Goal: Transaction & Acquisition: Purchase product/service

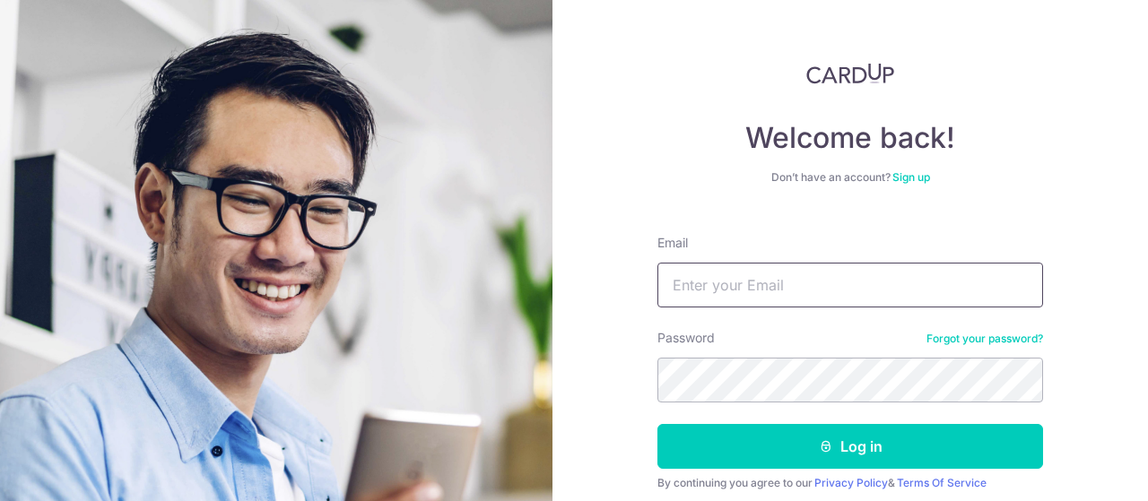
click at [775, 278] on input "Email" at bounding box center [850, 285] width 386 height 45
type input "foohuiping@yahoo.com.sg"
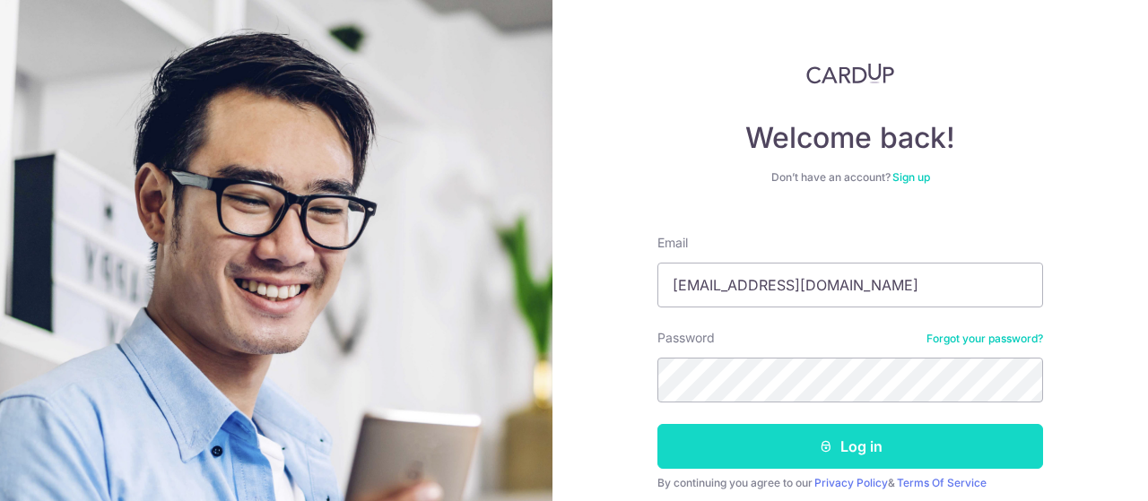
click at [847, 446] on button "Log in" at bounding box center [850, 446] width 386 height 45
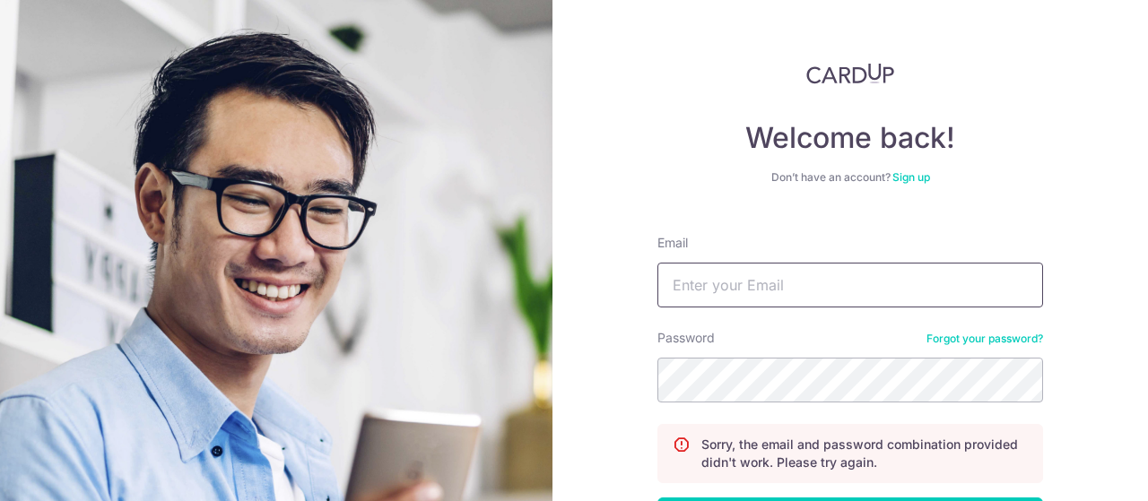
click at [805, 282] on input "Email" at bounding box center [850, 285] width 386 height 45
type input "[EMAIL_ADDRESS][DOMAIN_NAME]"
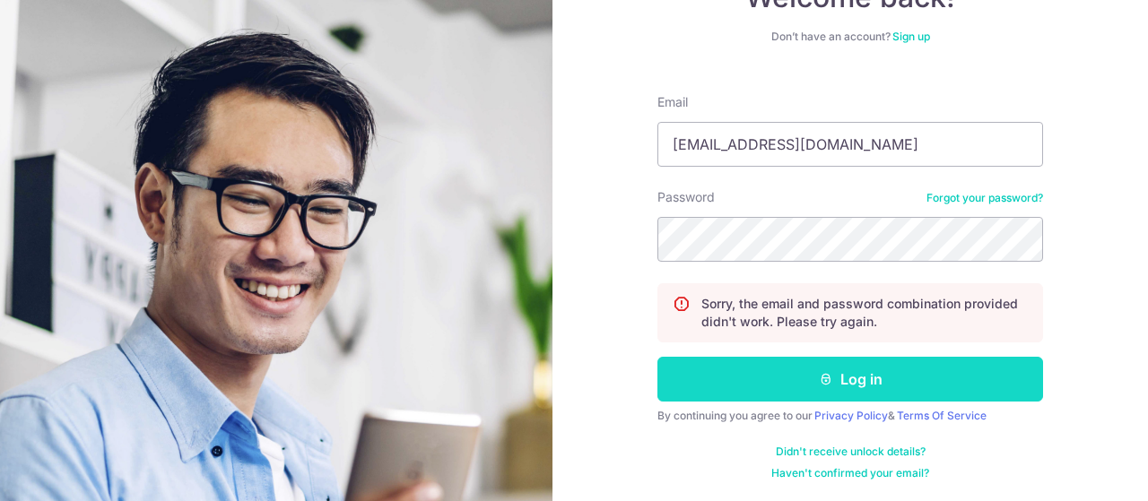
click at [930, 366] on button "Log in" at bounding box center [850, 379] width 386 height 45
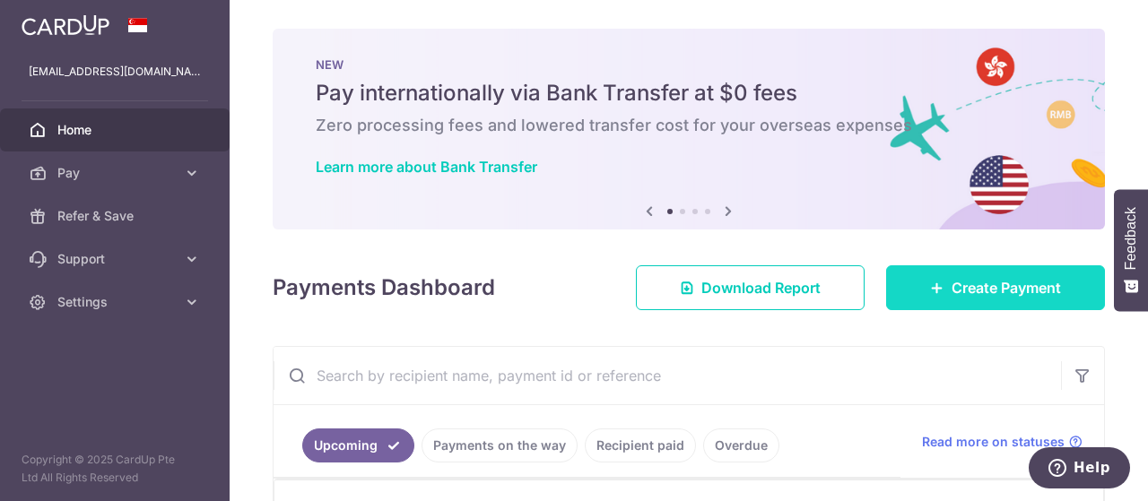
click at [983, 284] on span "Create Payment" at bounding box center [1005, 288] width 109 height 22
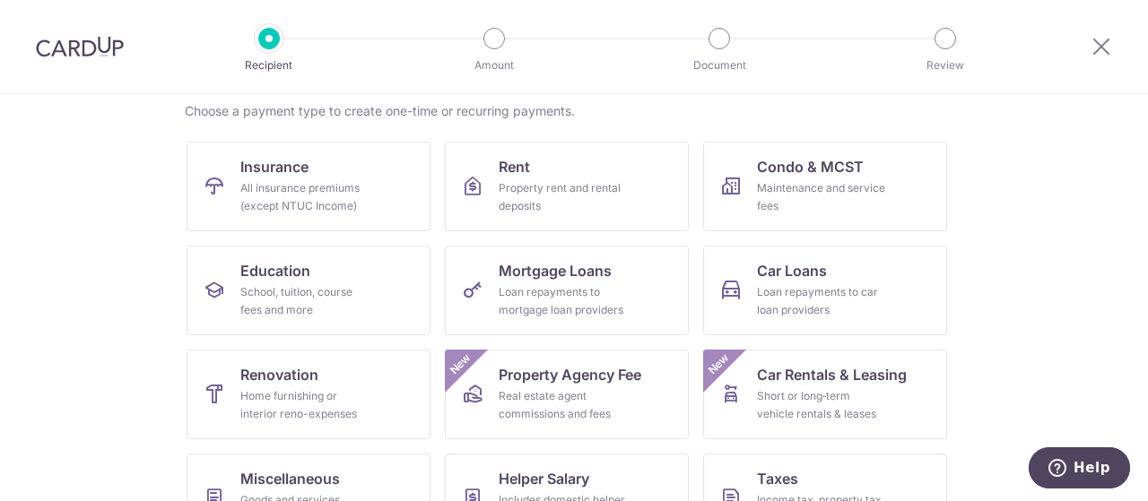
scroll to position [179, 0]
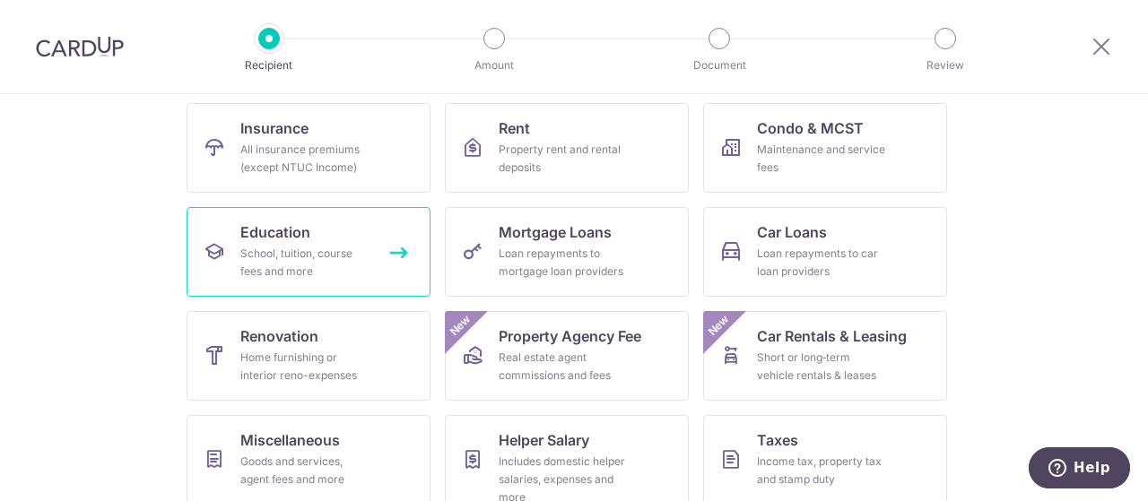
click at [369, 254] on link "Education School, tuition, course fees and more" at bounding box center [309, 252] width 244 height 90
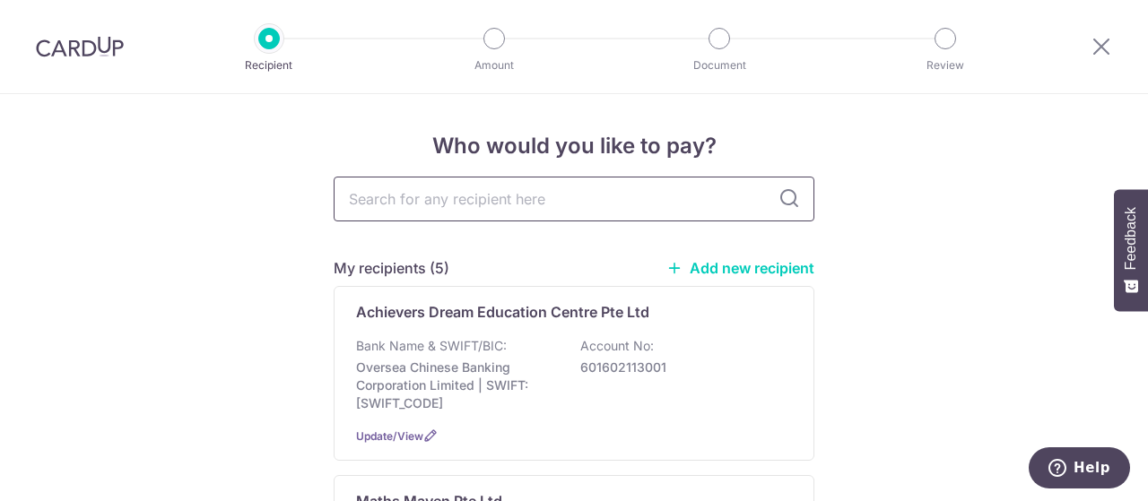
click at [421, 196] on input "text" at bounding box center [574, 199] width 481 height 45
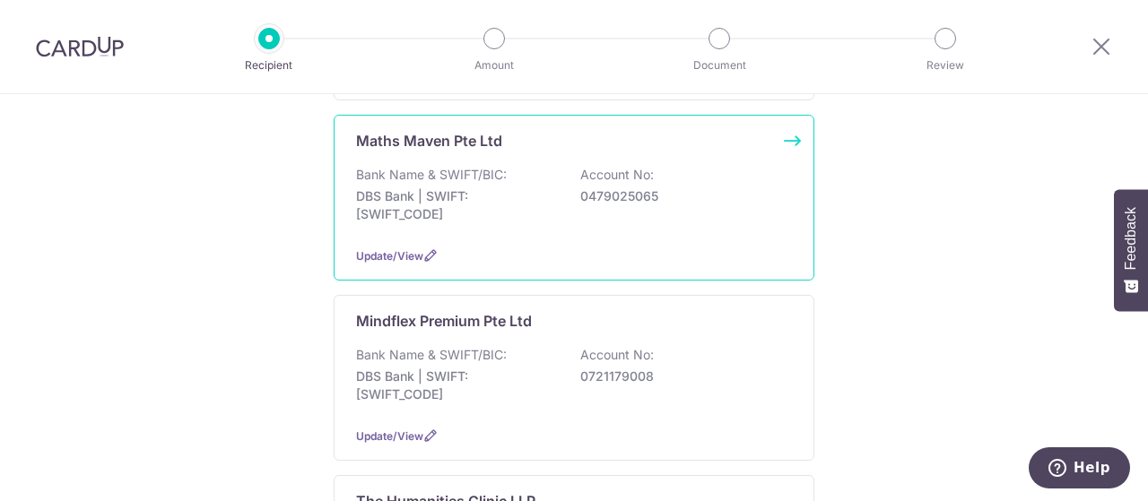
scroll to position [90, 0]
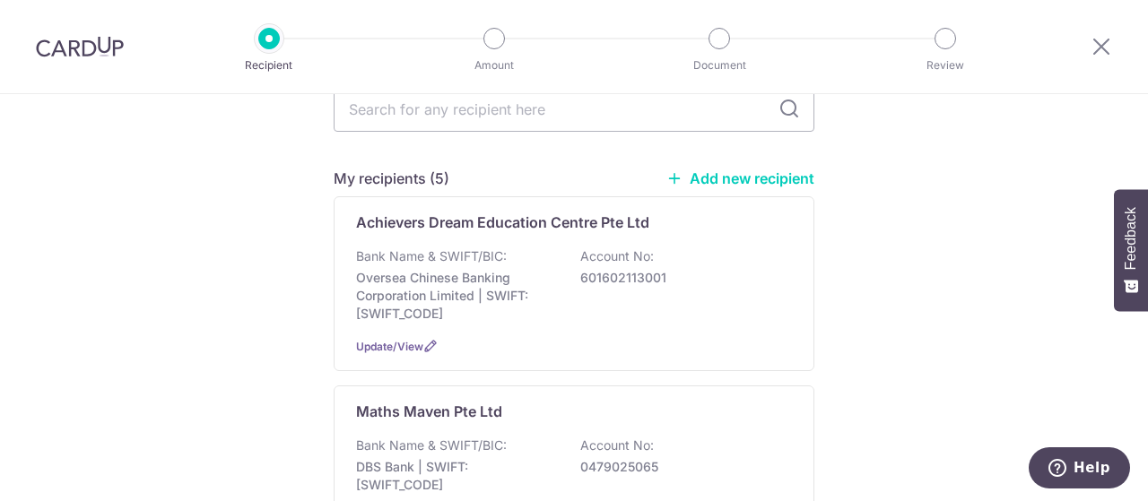
click at [735, 182] on link "Add new recipient" at bounding box center [740, 178] width 148 height 18
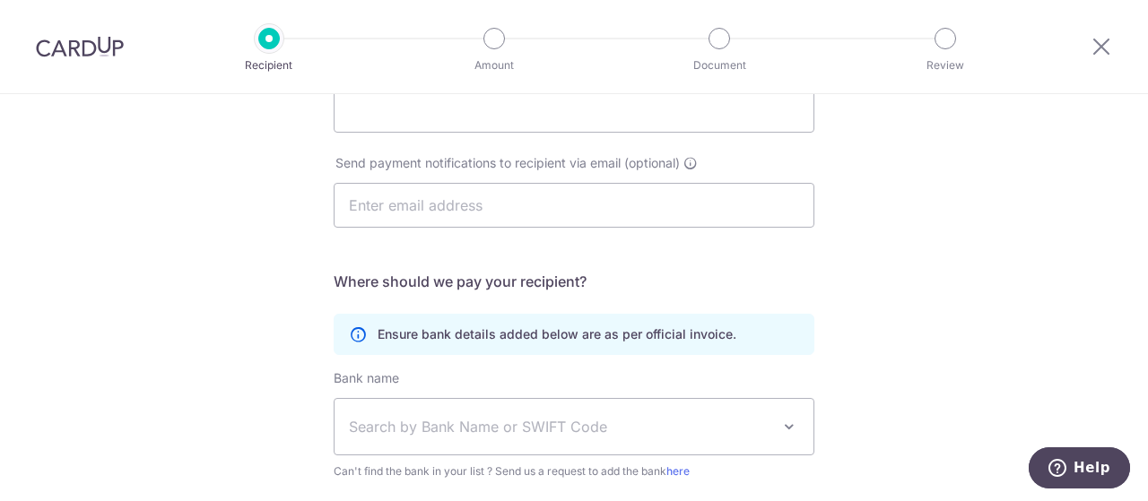
scroll to position [269, 0]
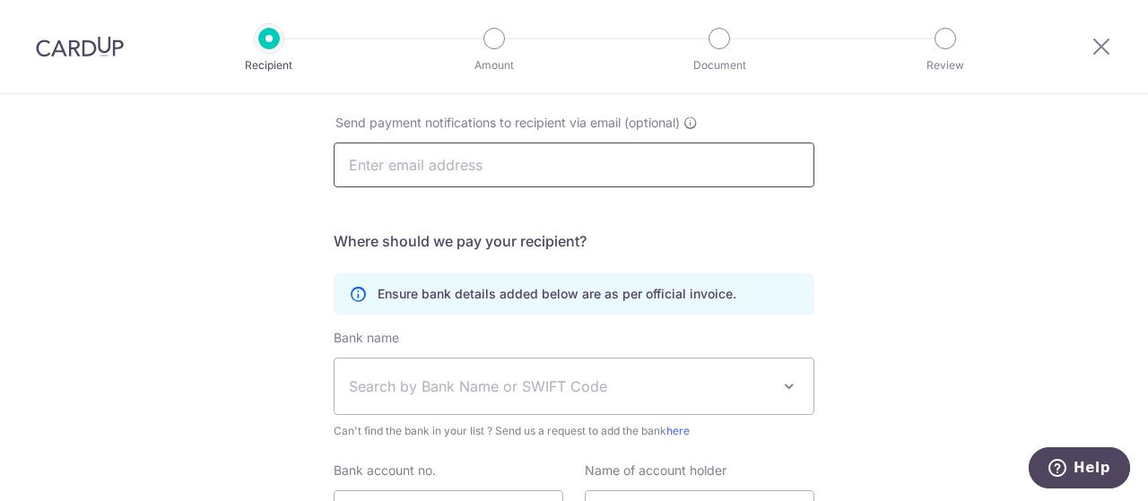
click at [479, 164] on input "text" at bounding box center [574, 165] width 481 height 45
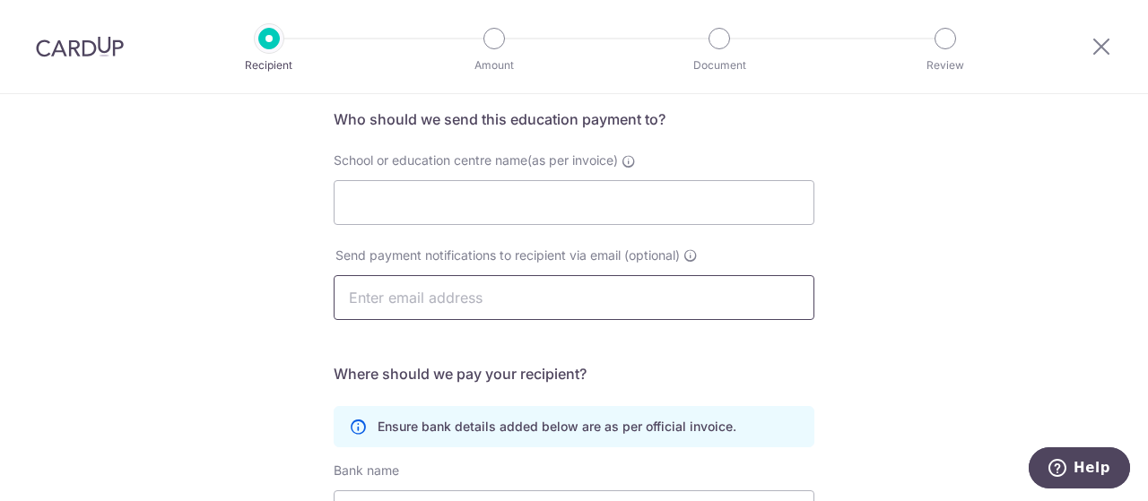
scroll to position [0, 0]
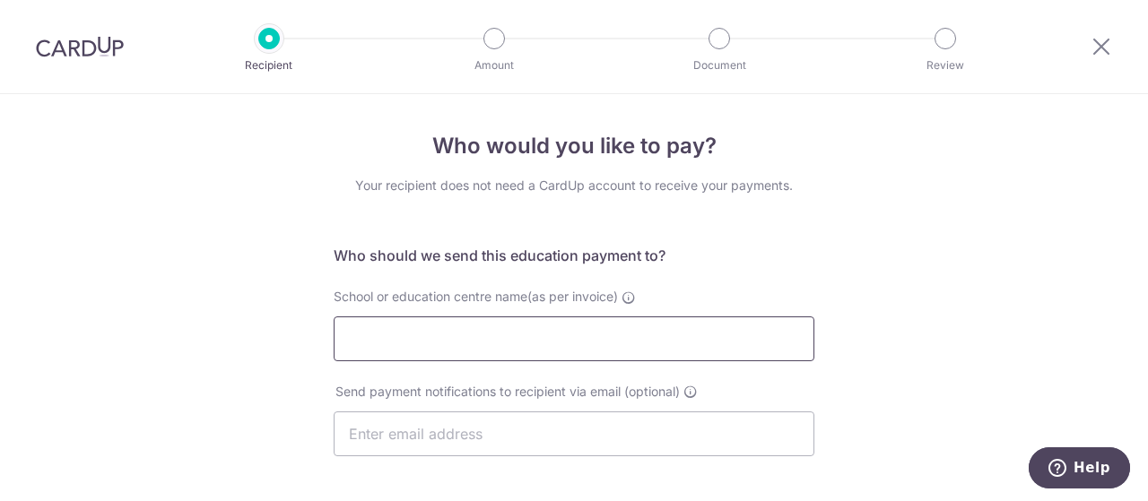
click at [515, 333] on input "School or education centre name(as per invoice)" at bounding box center [574, 339] width 481 height 45
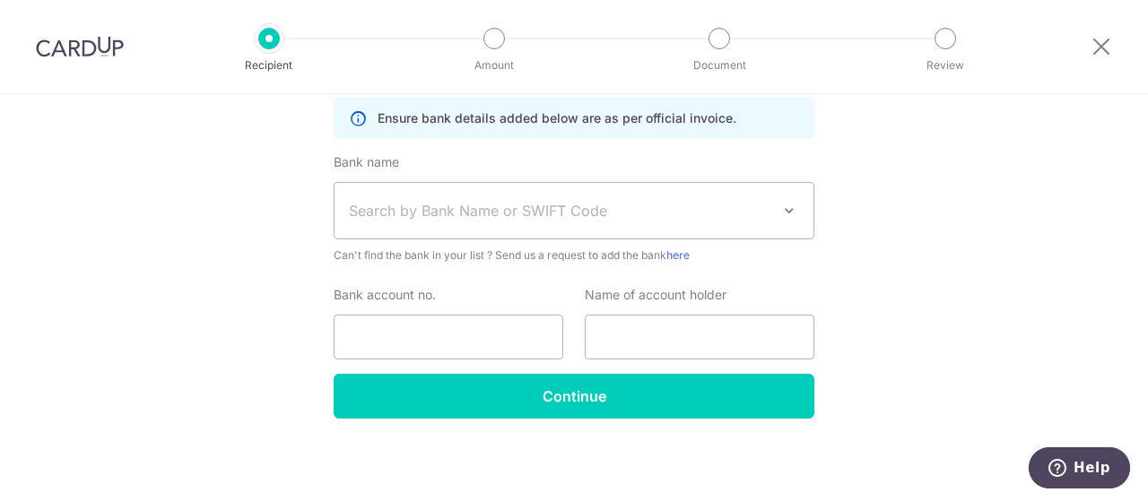
scroll to position [356, 0]
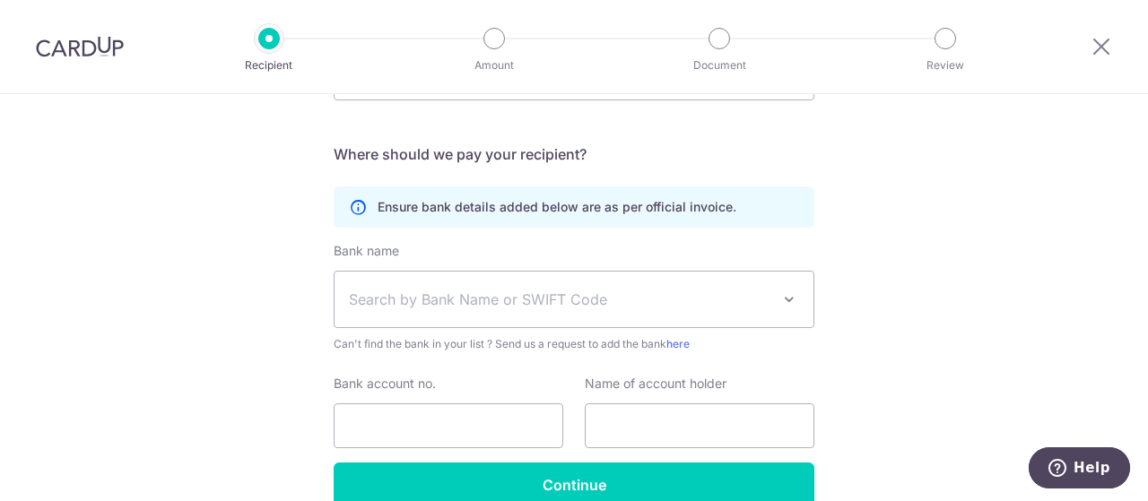
type input "Concept First Education Centre Pte Ltd"
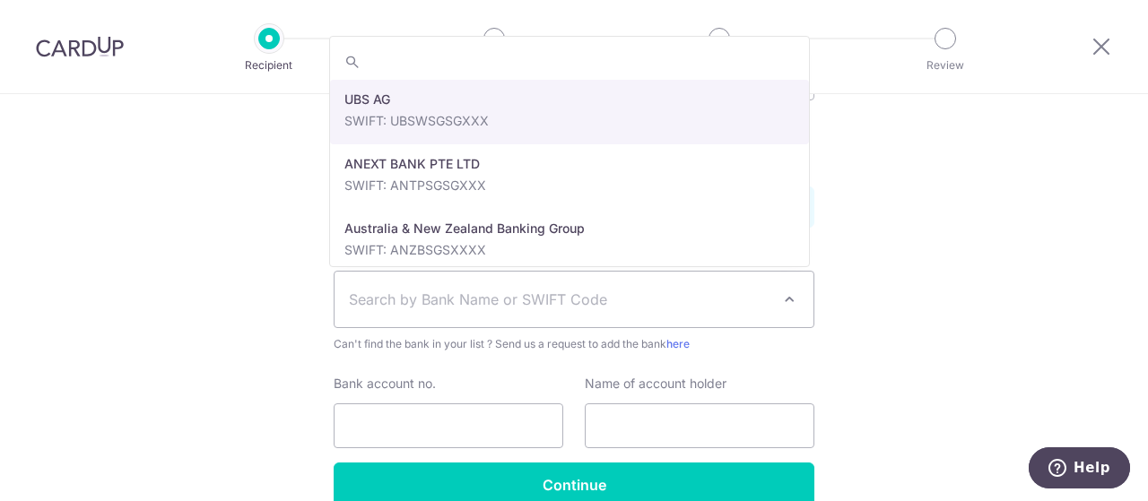
drag, startPoint x: 541, startPoint y: 322, endPoint x: 549, endPoint y: 301, distance: 22.1
click at [549, 301] on span "Search by Bank Name or SWIFT Code" at bounding box center [559, 300] width 421 height 22
type input "uni"
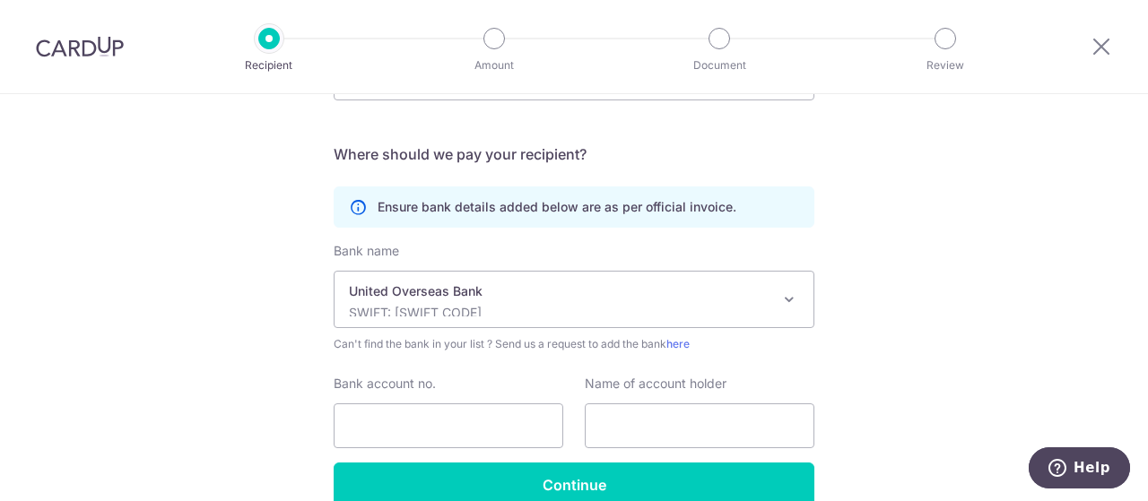
select select "23668"
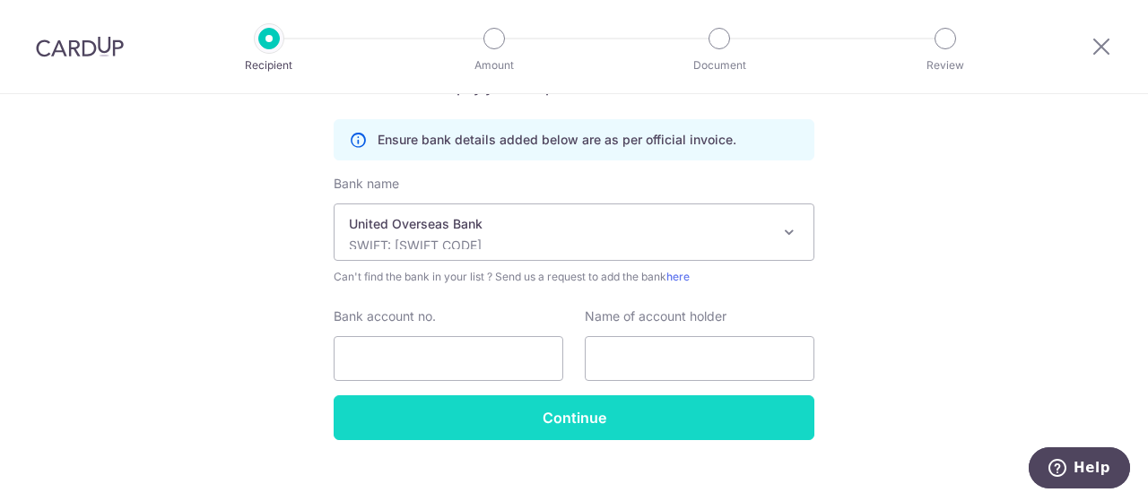
scroll to position [445, 0]
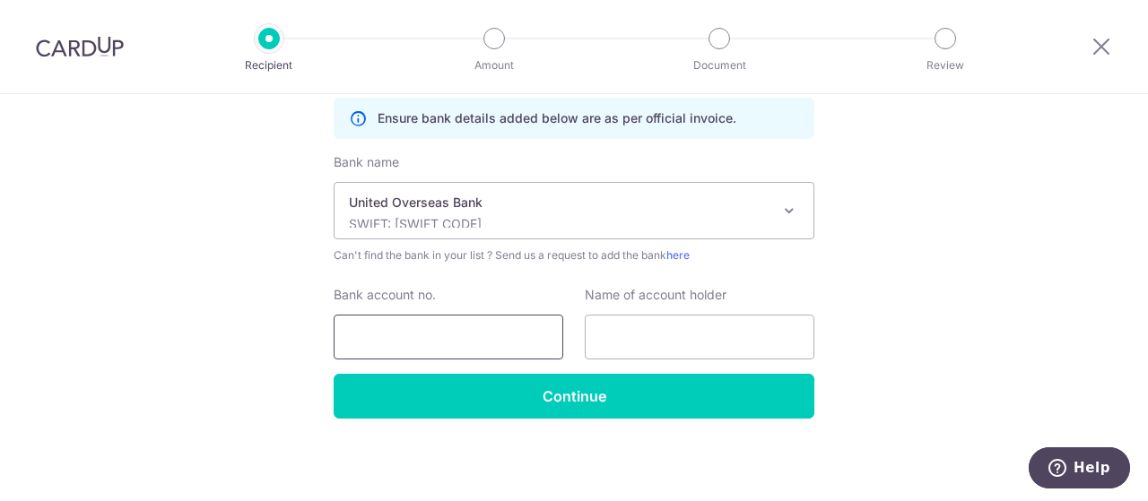
click at [334, 315] on input "Bank account no." at bounding box center [449, 337] width 230 height 45
type input "7173000441"
click at [651, 342] on input "text" at bounding box center [700, 337] width 230 height 45
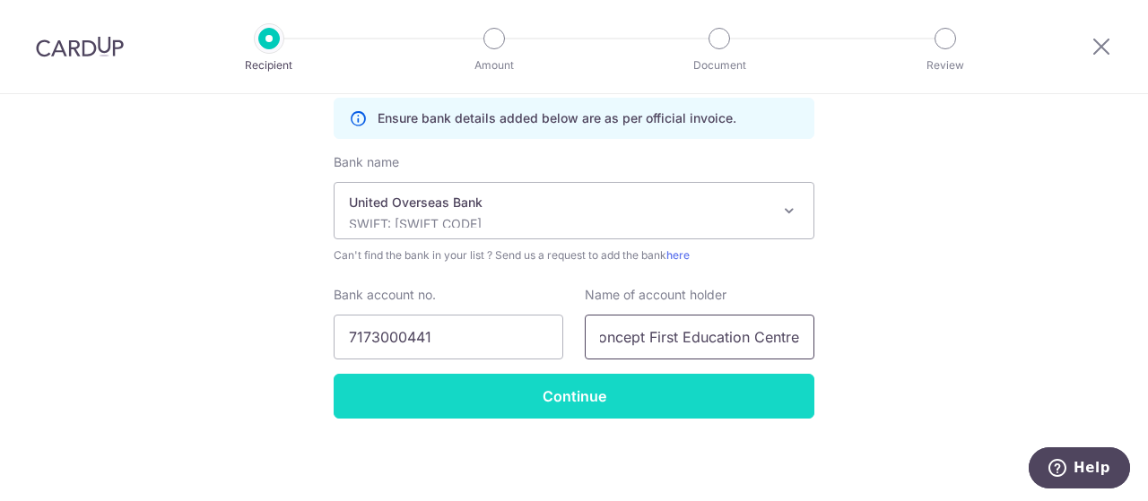
scroll to position [0, 0]
type input "Concept First Education Centre"
click at [505, 406] on input "Continue" at bounding box center [574, 396] width 481 height 45
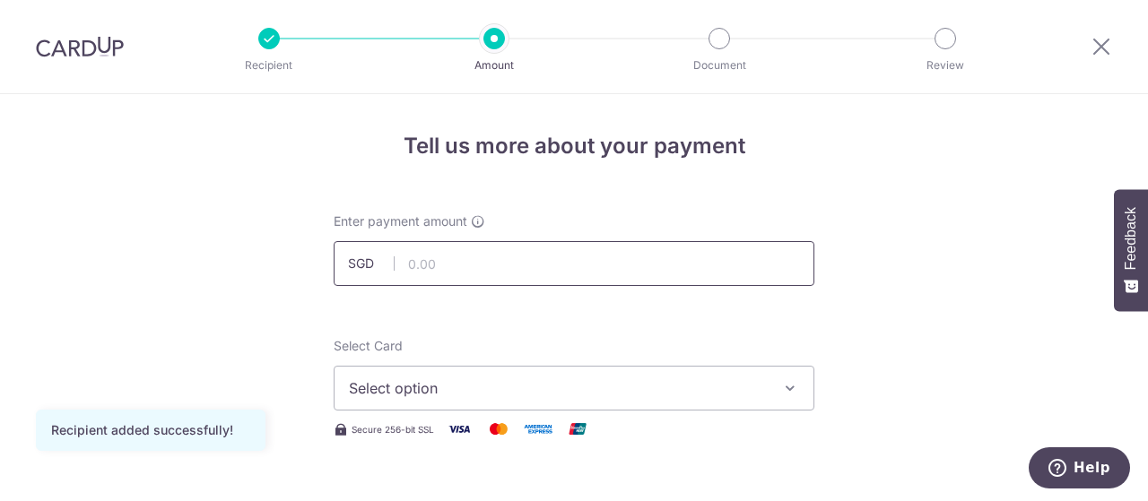
click at [442, 249] on input "text" at bounding box center [574, 263] width 481 height 45
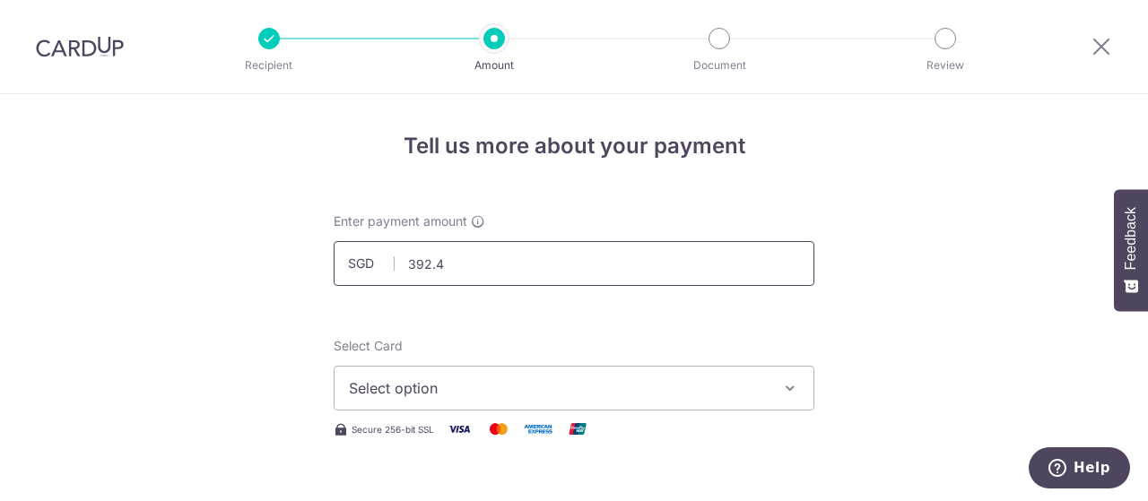
type input "392.40"
click at [334, 366] on button "Select option" at bounding box center [574, 388] width 481 height 45
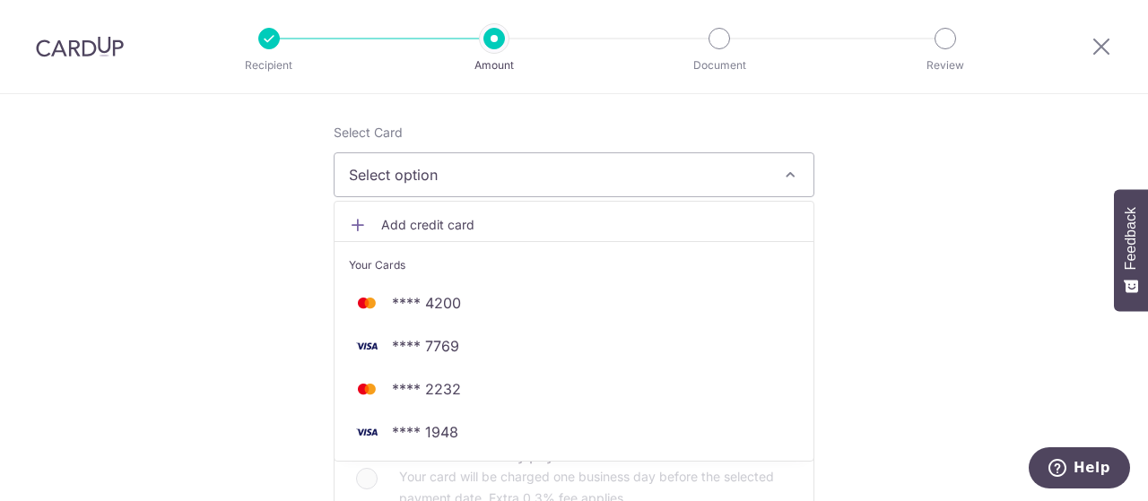
scroll to position [269, 0]
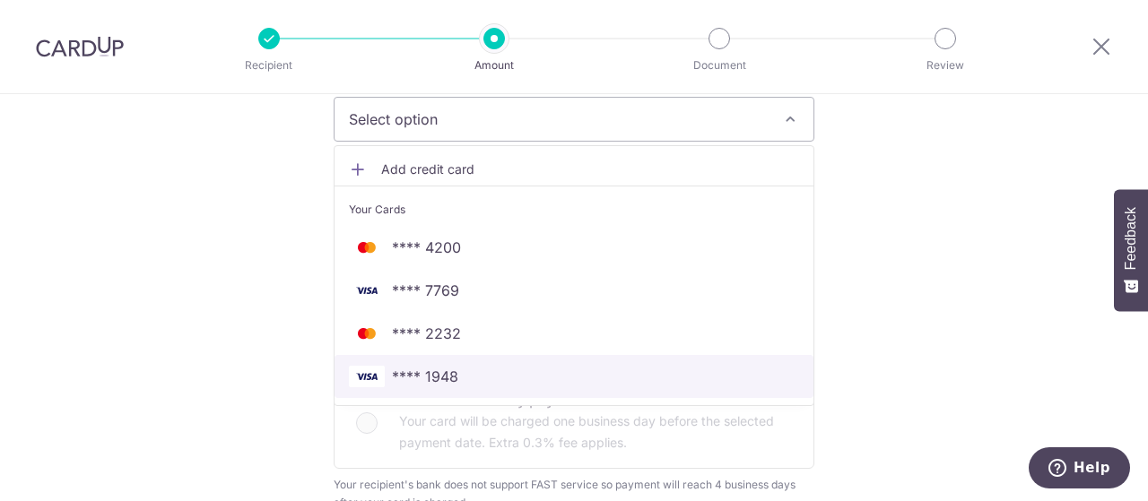
click at [475, 377] on span "**** 1948" at bounding box center [574, 377] width 450 height 22
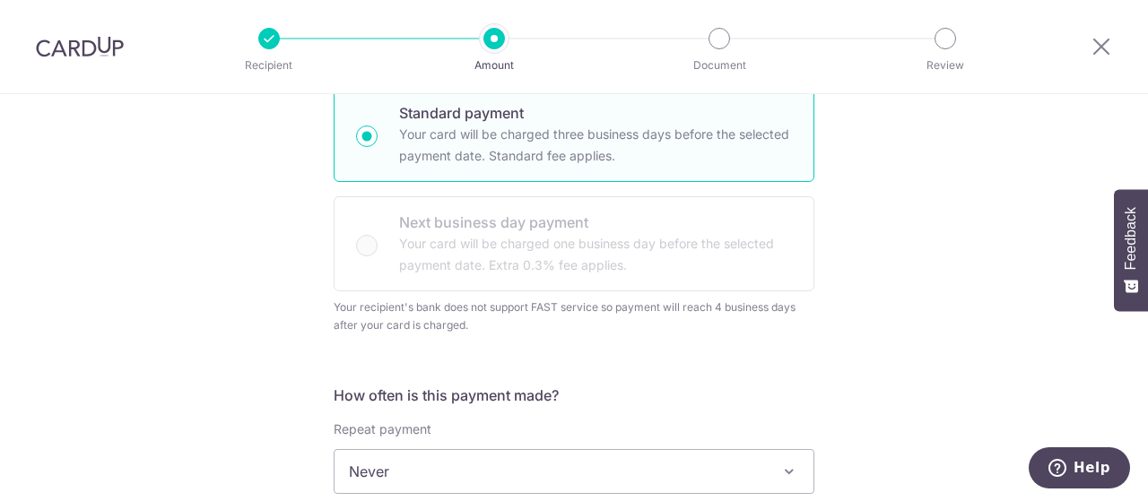
scroll to position [449, 0]
click at [357, 238] on div "Standard payment Your card will be charged three business days before the selec…" at bounding box center [574, 186] width 481 height 204
click at [359, 245] on div "Standard payment Your card will be charged three business days before the selec…" at bounding box center [574, 186] width 481 height 204
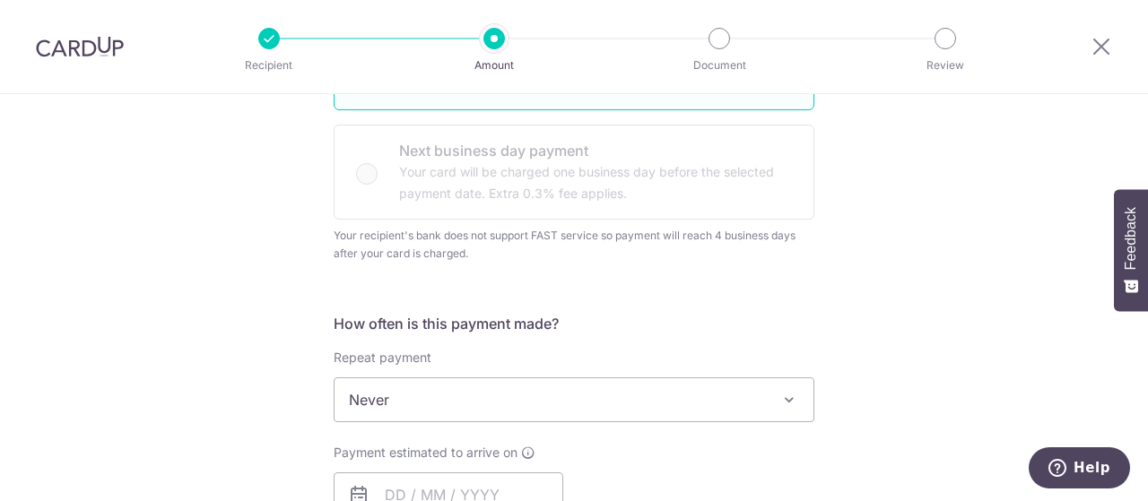
scroll to position [629, 0]
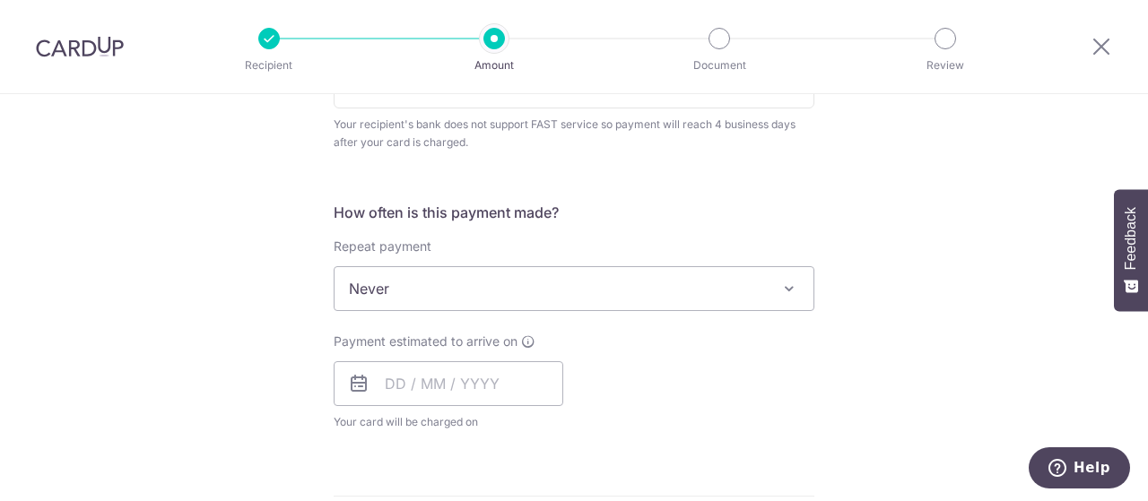
click at [409, 277] on span "Never" at bounding box center [573, 288] width 479 height 43
click at [410, 396] on input "text" at bounding box center [449, 383] width 230 height 45
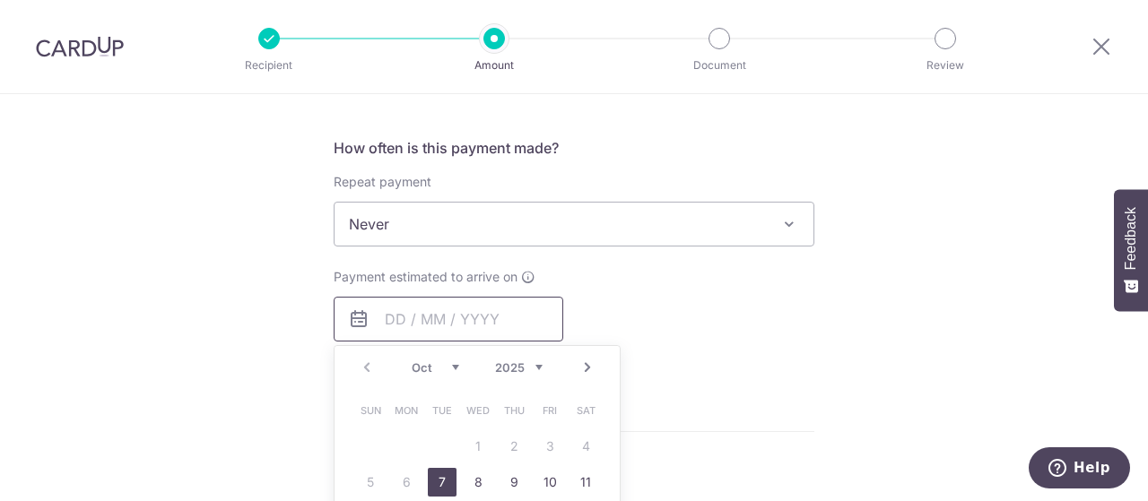
scroll to position [809, 0]
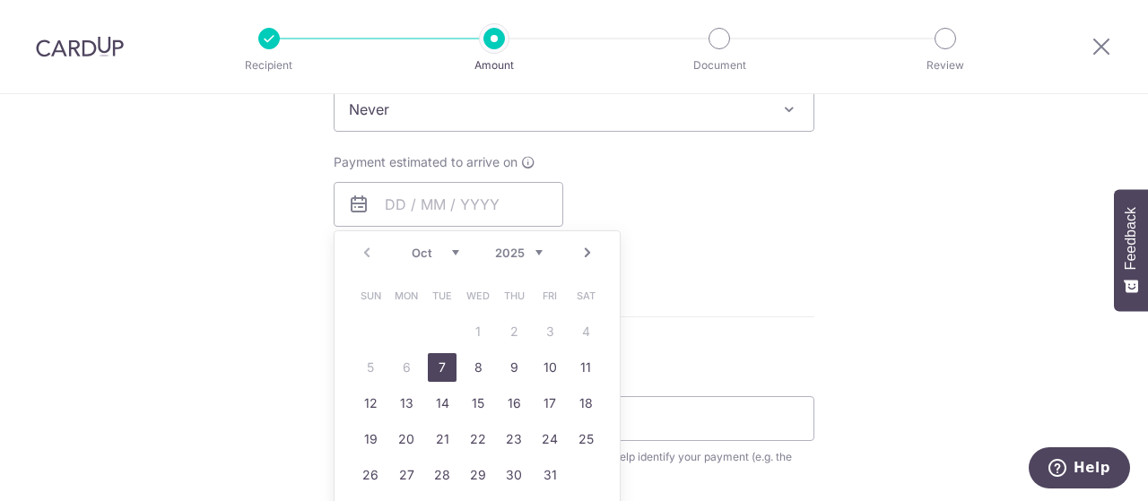
click at [439, 369] on link "7" at bounding box center [442, 367] width 29 height 29
type input "[DATE]"
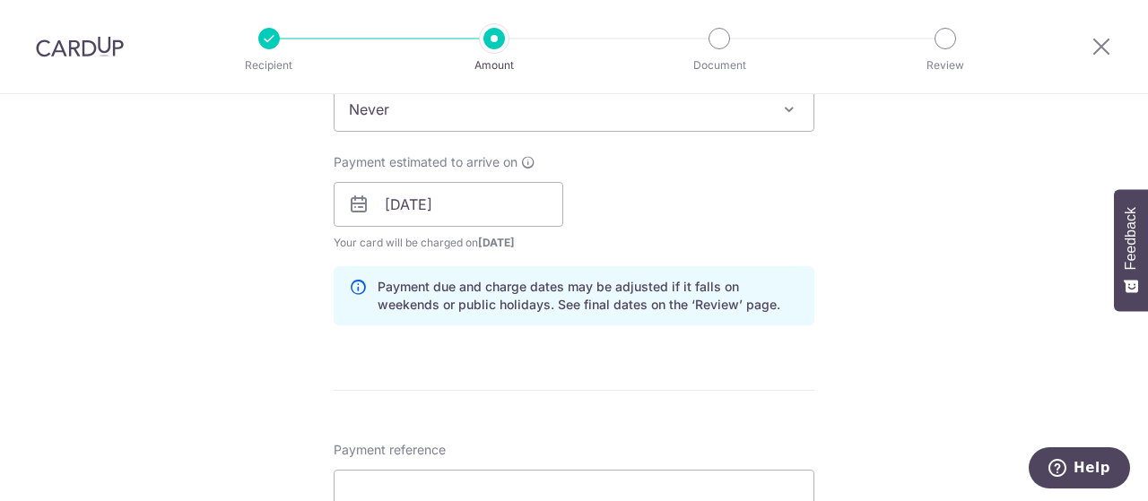
scroll to position [988, 0]
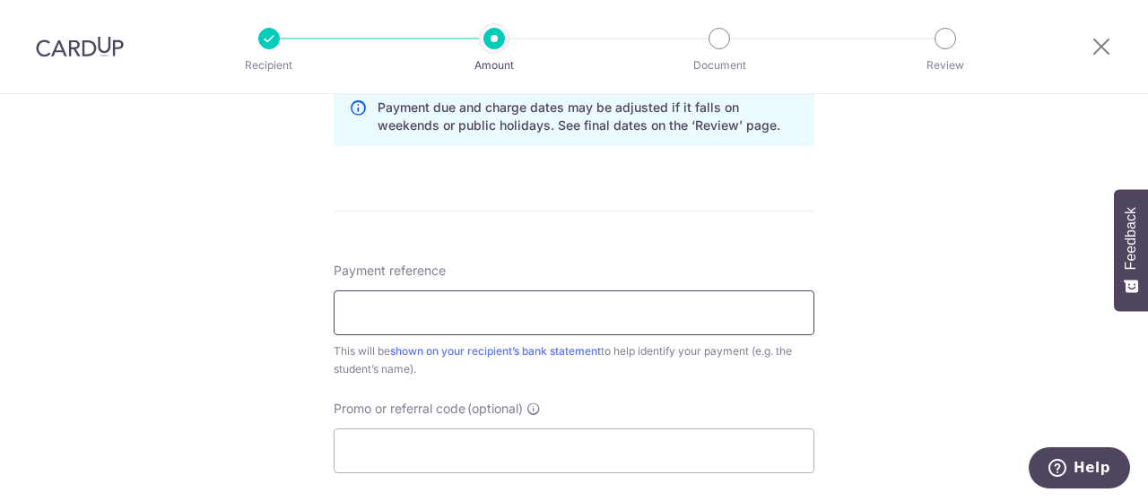
click at [587, 323] on input "Payment reference" at bounding box center [574, 313] width 481 height 45
type input "C"
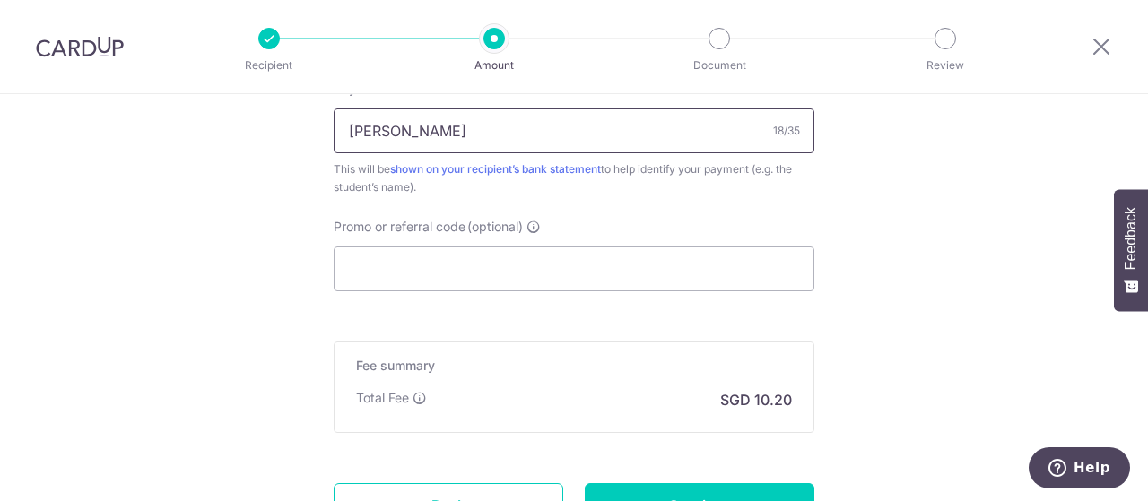
scroll to position [1240, 0]
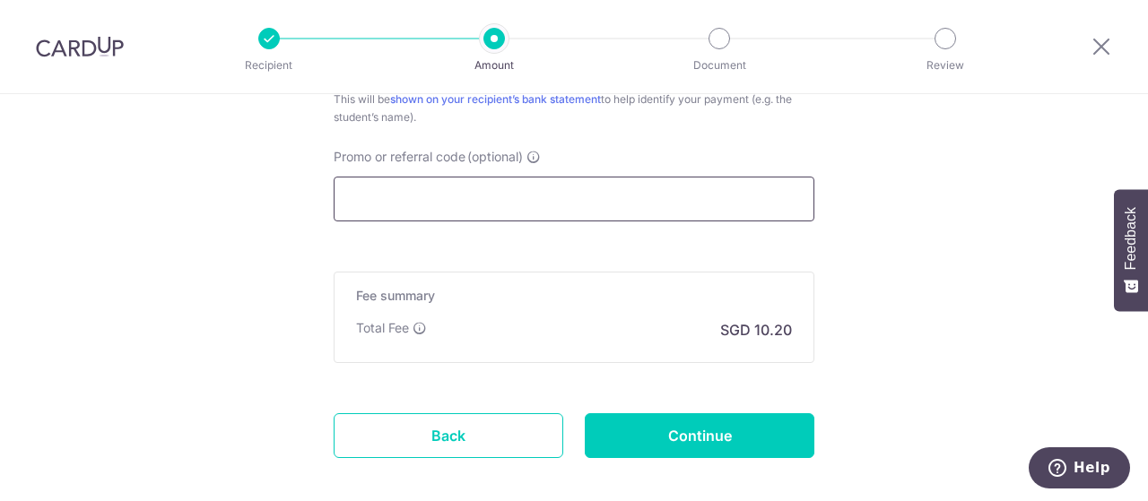
type input "Xavier Tong En Qi"
click at [475, 195] on input "Promo or referral code (optional)" at bounding box center [574, 199] width 481 height 45
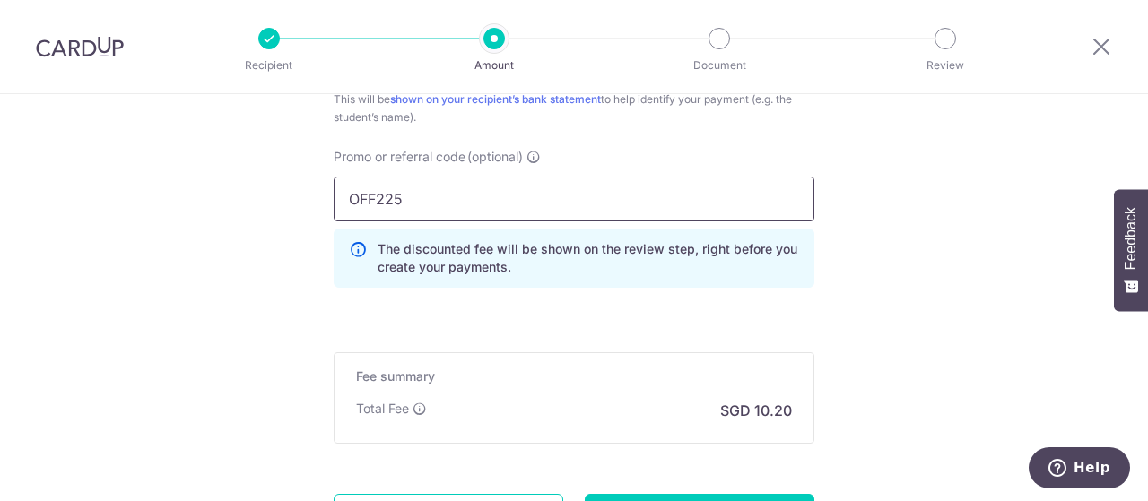
scroll to position [1411, 0]
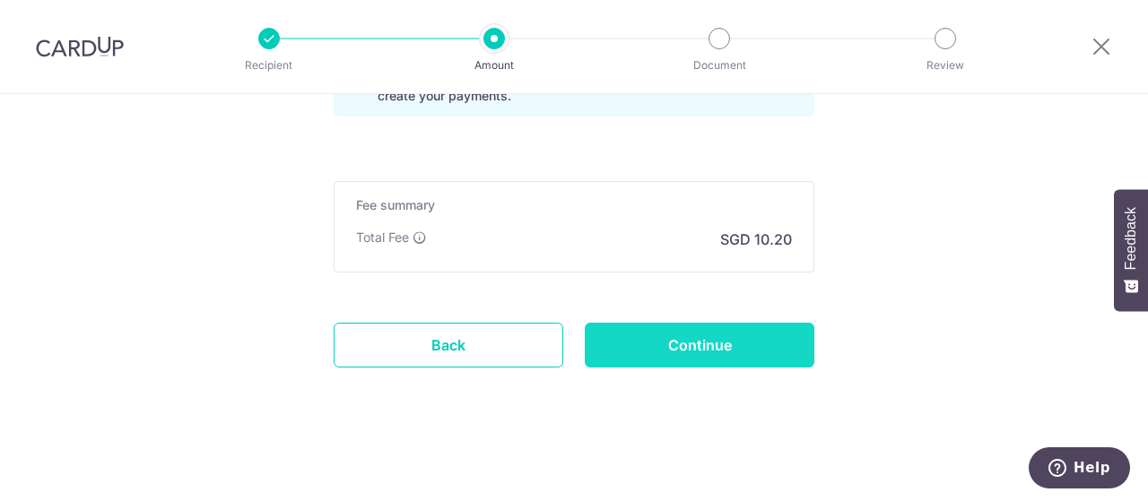
type input "OFF225"
click at [585, 323] on input "Continue" at bounding box center [700, 345] width 230 height 45
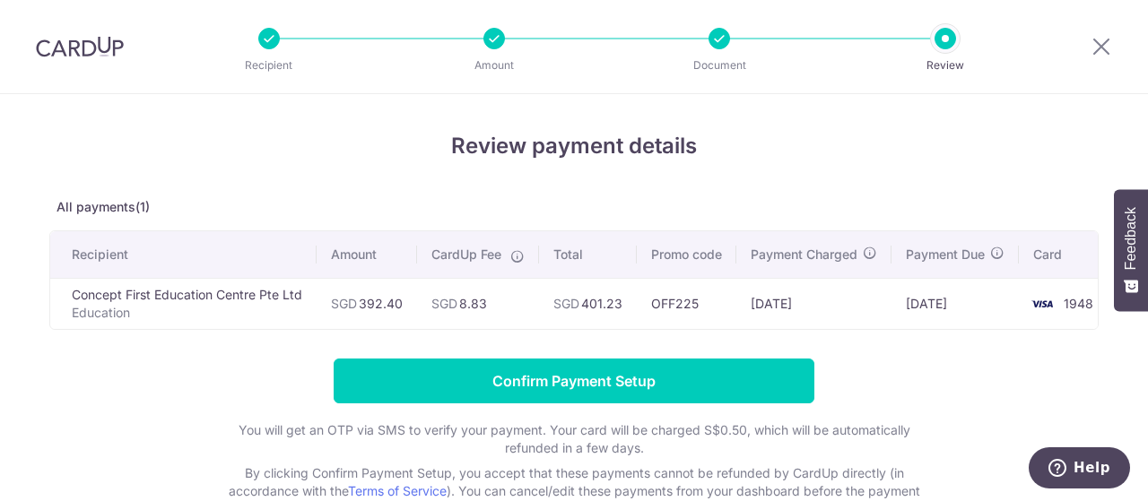
drag, startPoint x: 0, startPoint y: 0, endPoint x: 838, endPoint y: 334, distance: 902.6
click at [840, 334] on div "Review payment details All payments(1) Recipient Amount CardUp Fee Total Promo …" at bounding box center [573, 324] width 1049 height 388
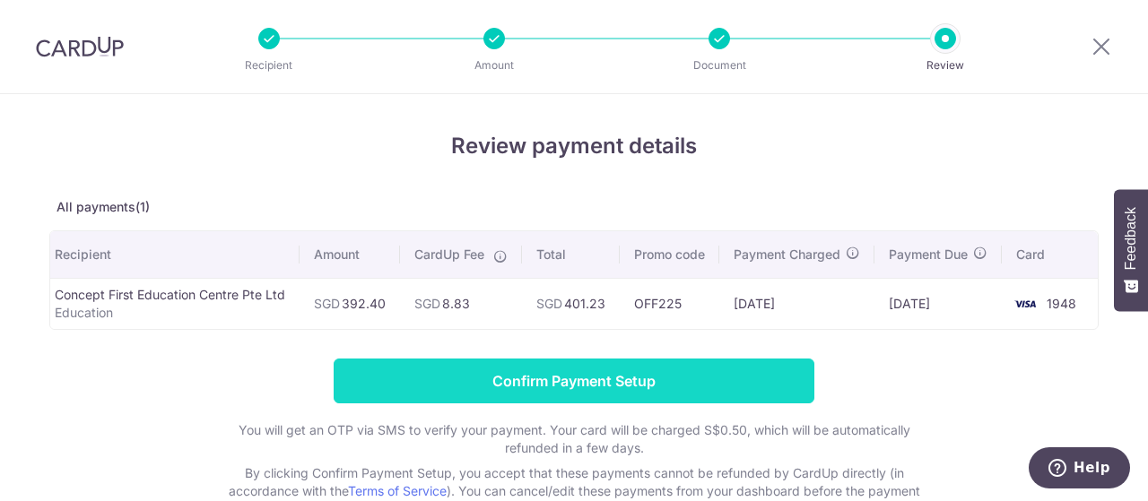
click at [691, 383] on input "Confirm Payment Setup" at bounding box center [574, 381] width 481 height 45
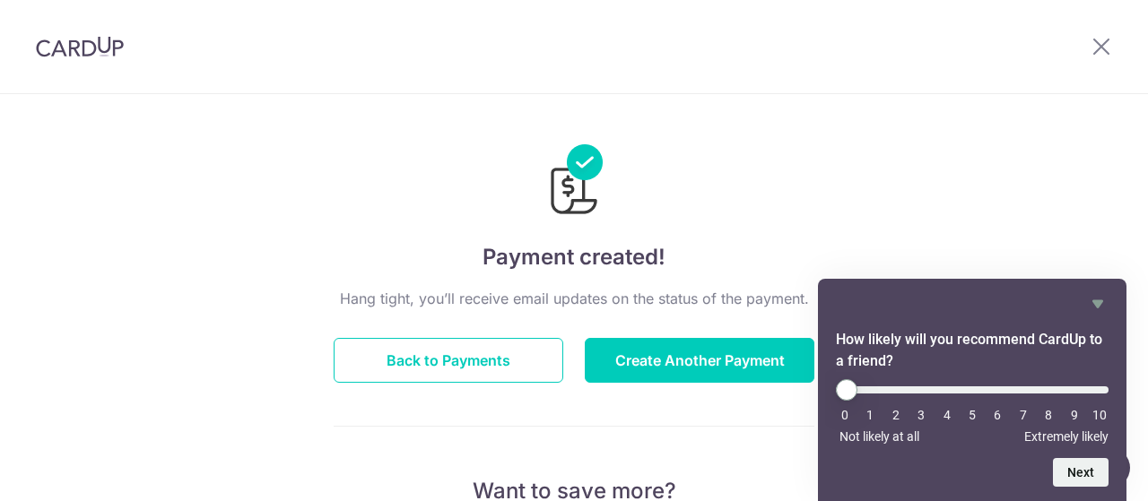
click at [1100, 44] on icon at bounding box center [1101, 46] width 22 height 22
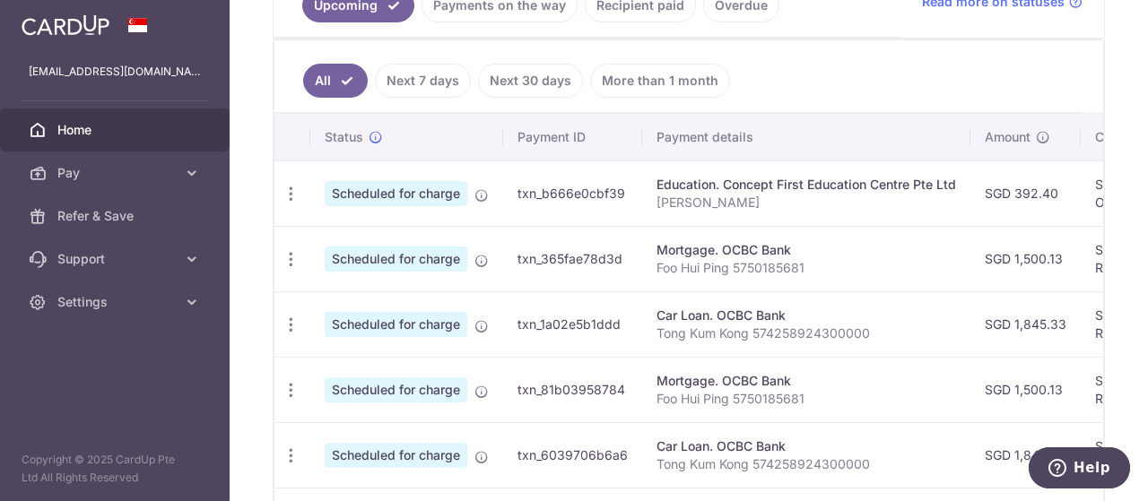
scroll to position [238, 0]
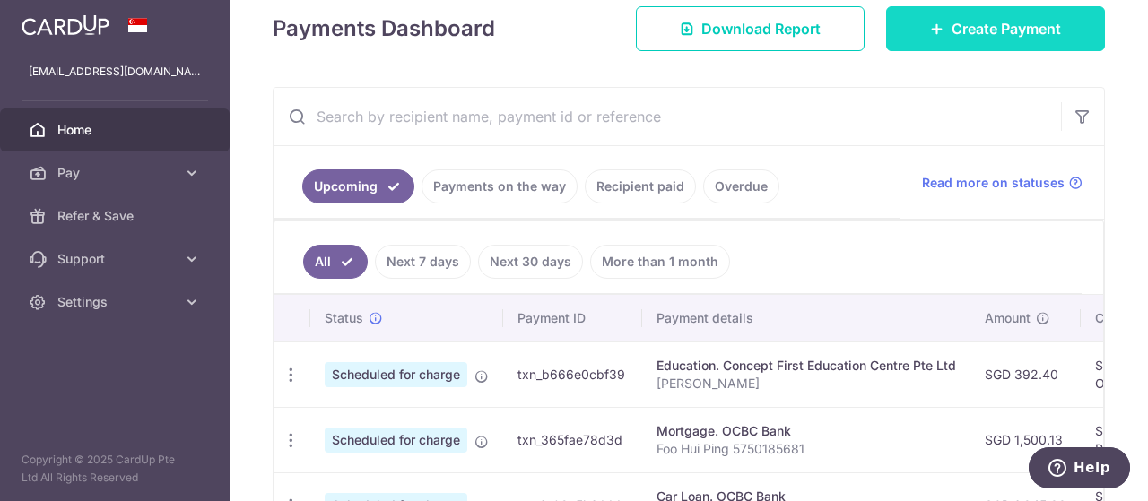
click at [1000, 21] on span "Create Payment" at bounding box center [1005, 29] width 109 height 22
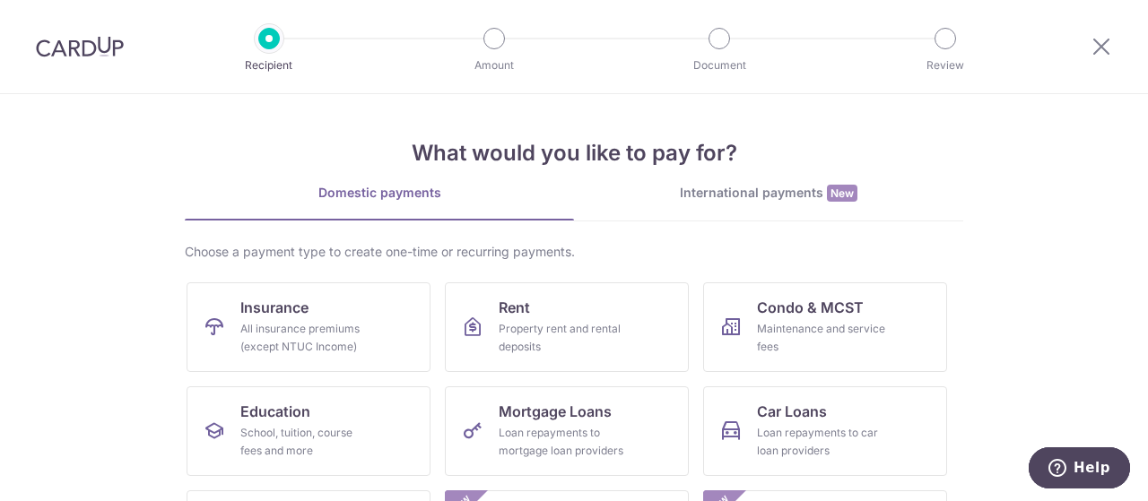
scroll to position [269, 0]
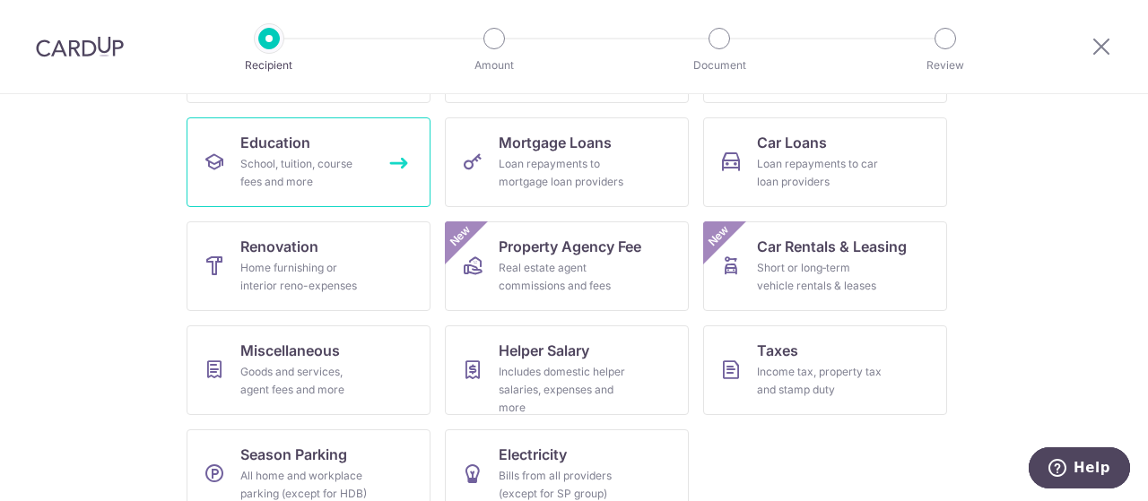
click at [320, 164] on div "School, tuition, course fees and more" at bounding box center [304, 173] width 129 height 36
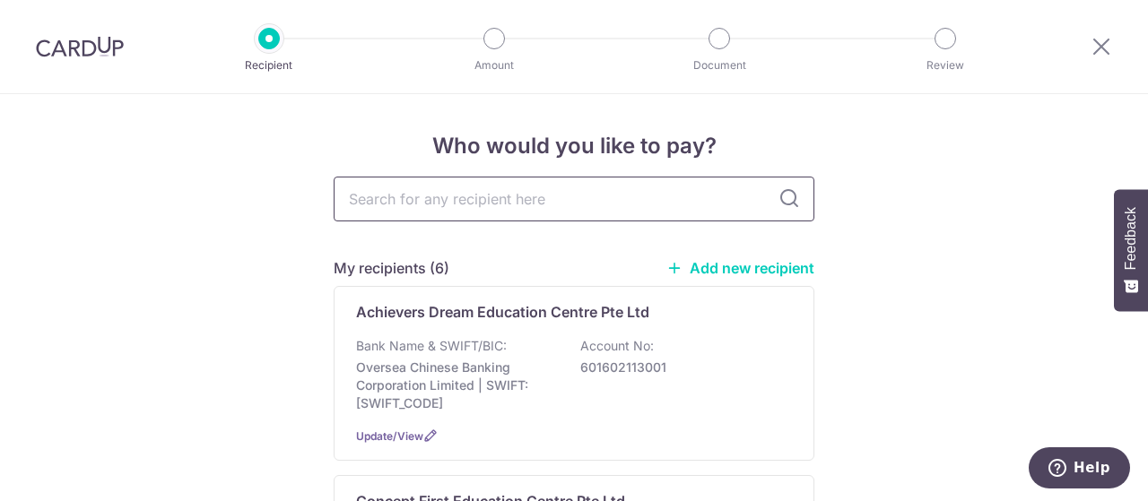
click at [439, 187] on input "text" at bounding box center [574, 199] width 481 height 45
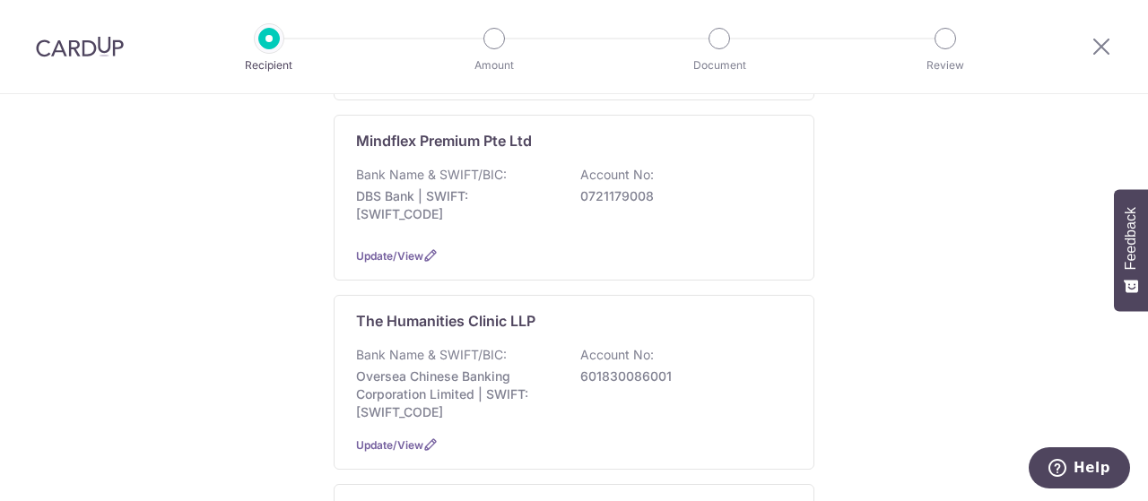
scroll to position [811, 0]
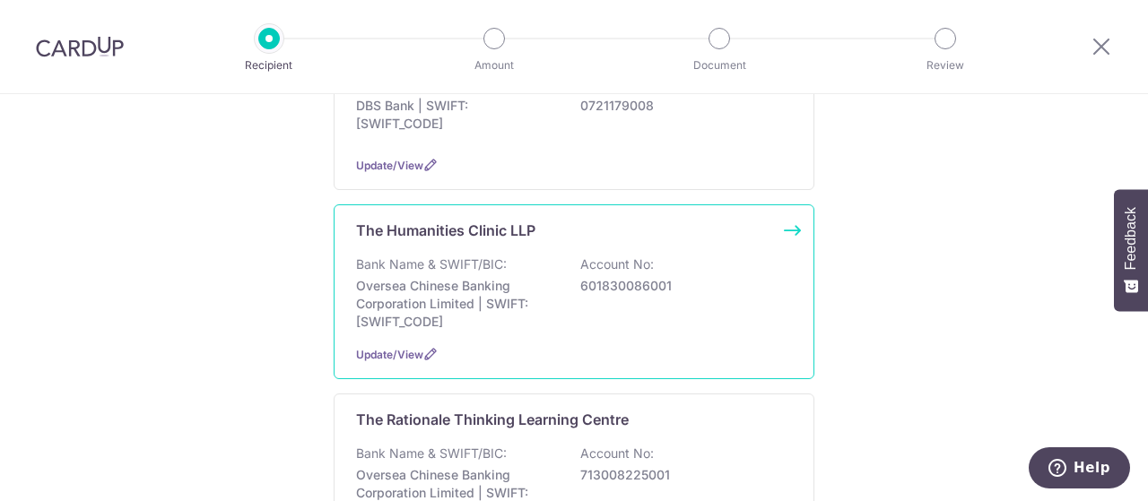
click at [520, 306] on p "Oversea Chinese Banking Corporation Limited | SWIFT: [SWIFT_CODE]" at bounding box center [456, 304] width 201 height 54
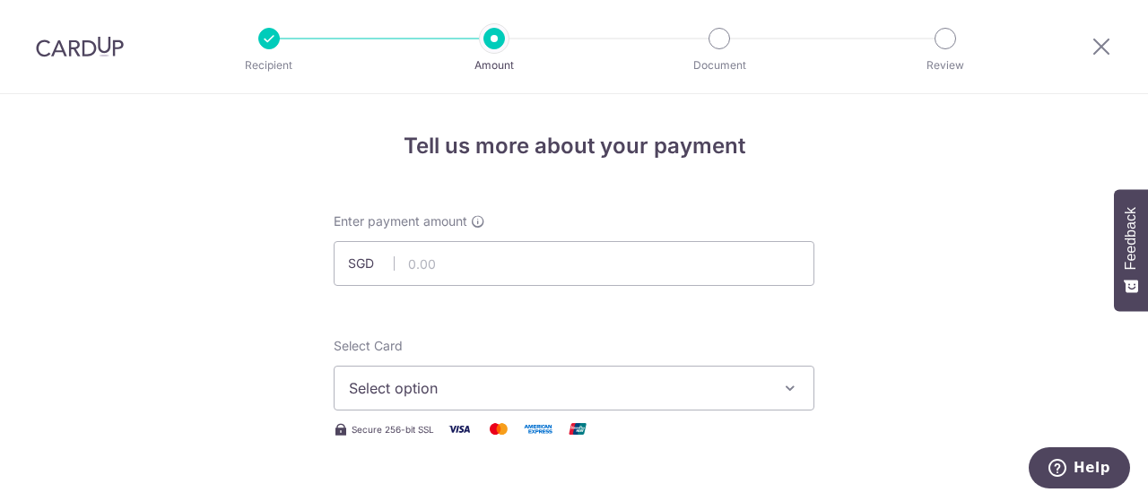
click at [618, 388] on span "Select option" at bounding box center [558, 388] width 418 height 22
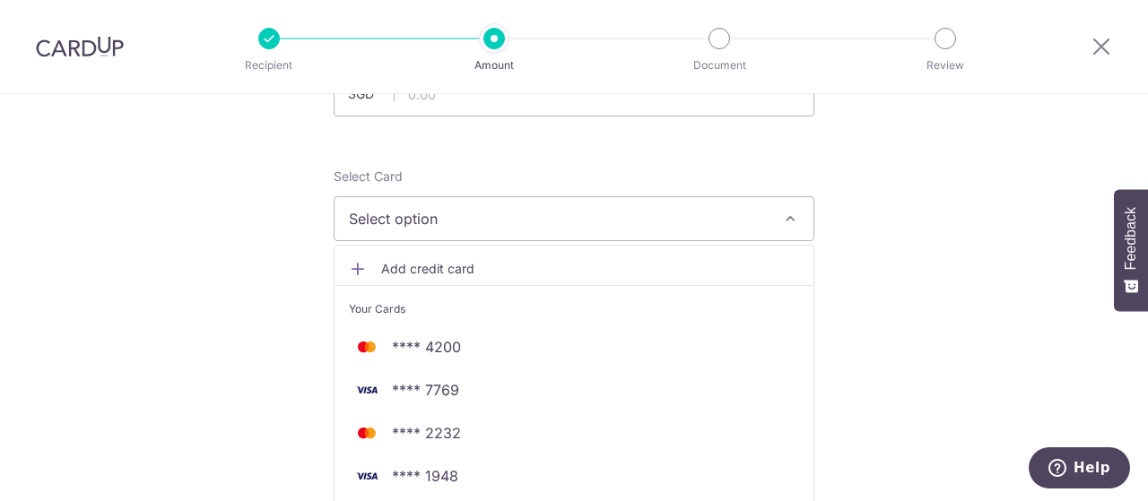
scroll to position [360, 0]
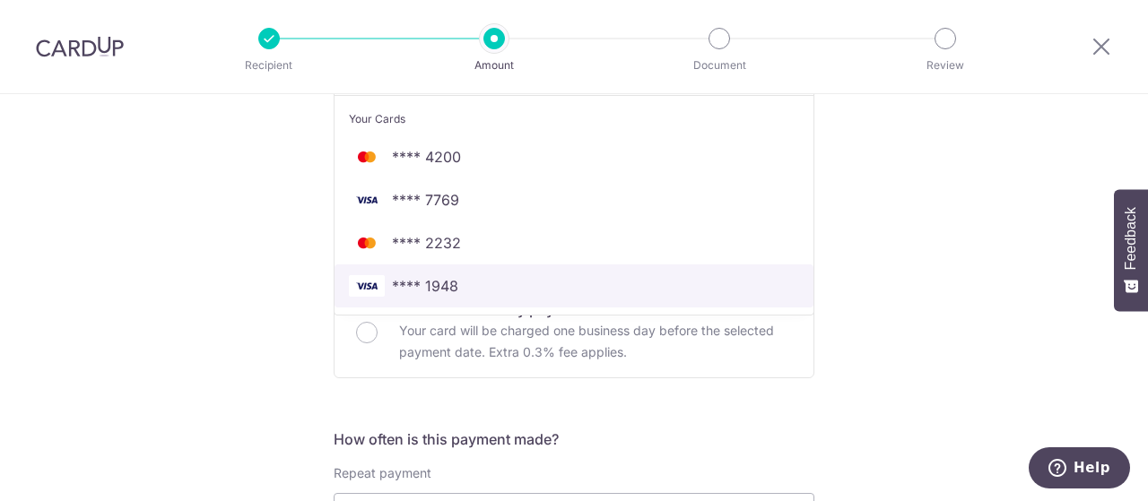
click at [479, 290] on span "**** 1948" at bounding box center [574, 286] width 450 height 22
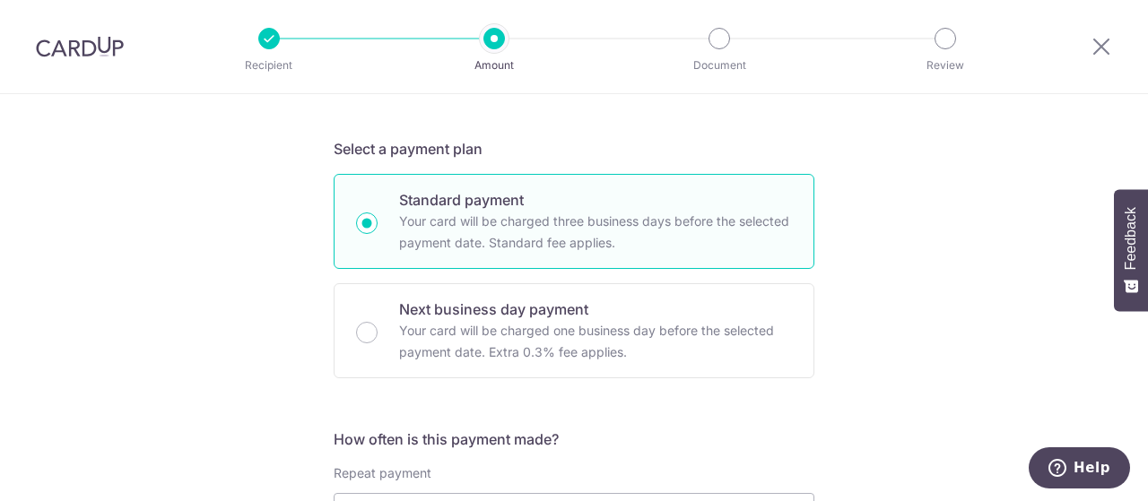
scroll to position [0, 0]
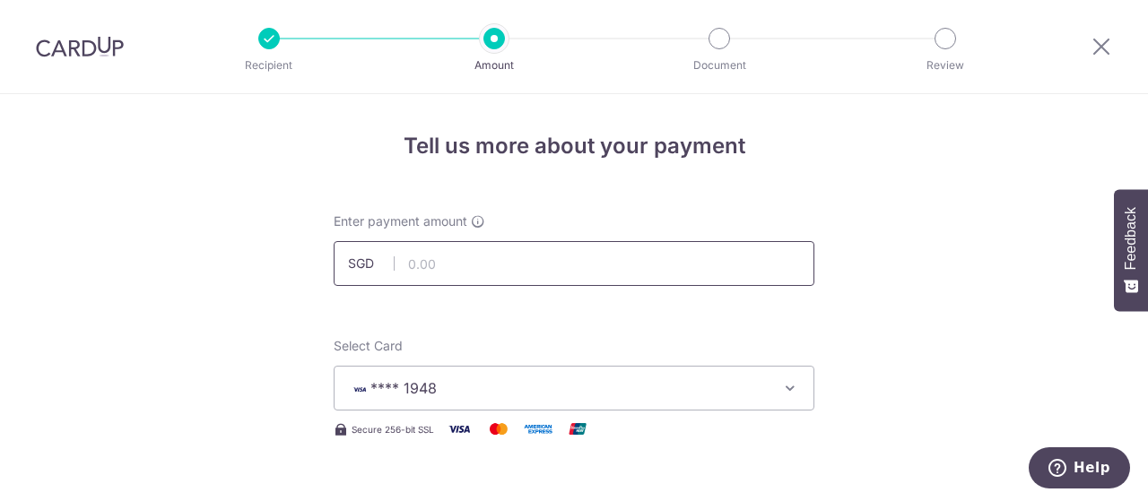
click at [469, 264] on input "text" at bounding box center [574, 263] width 481 height 45
type input "390.00"
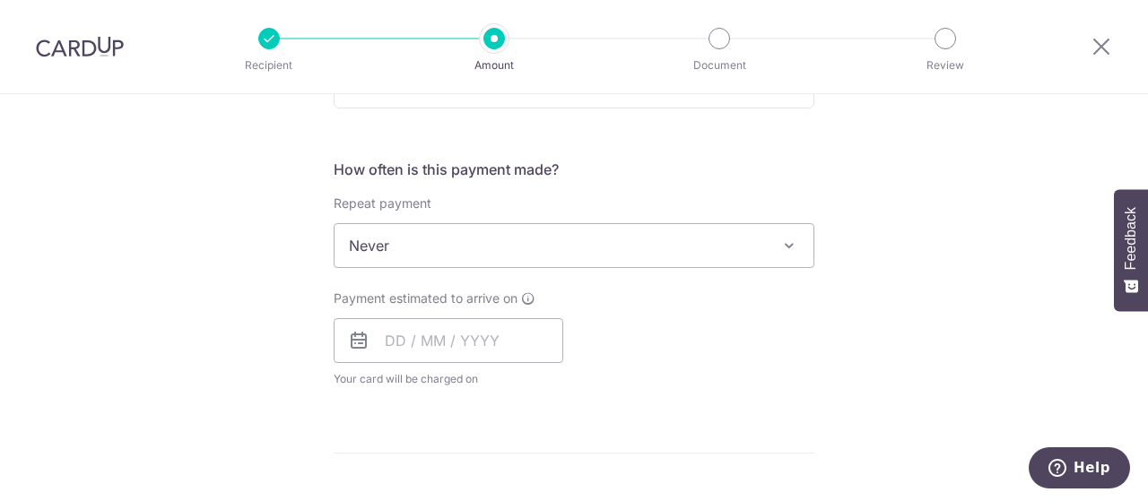
scroll to position [719, 0]
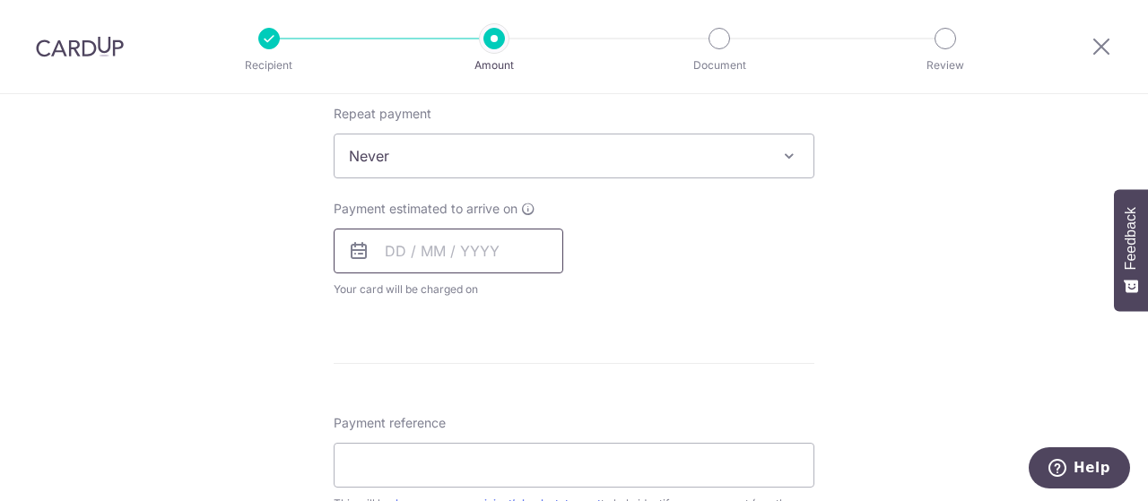
click at [334, 229] on input "text" at bounding box center [449, 251] width 230 height 45
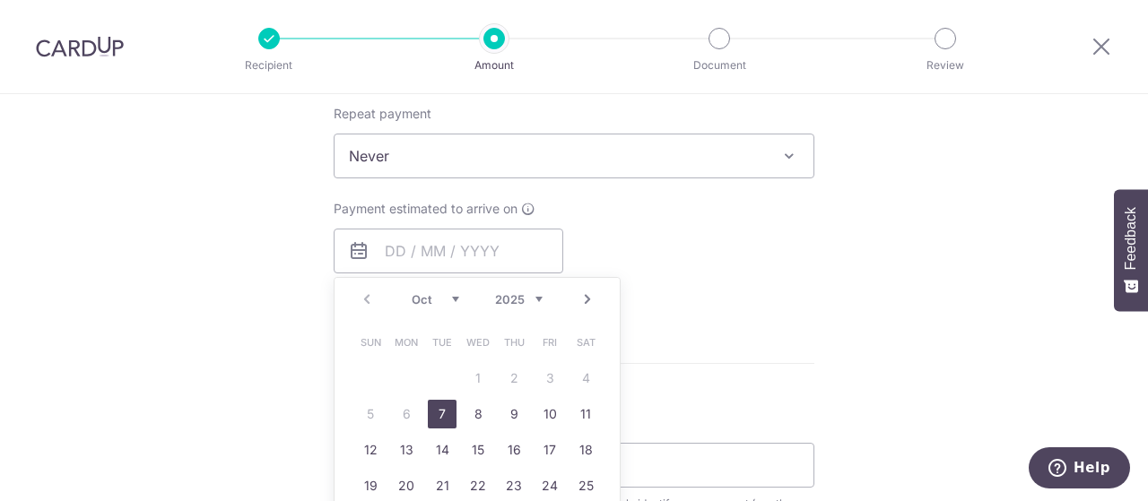
click at [447, 420] on link "7" at bounding box center [442, 414] width 29 height 29
type input "[DATE]"
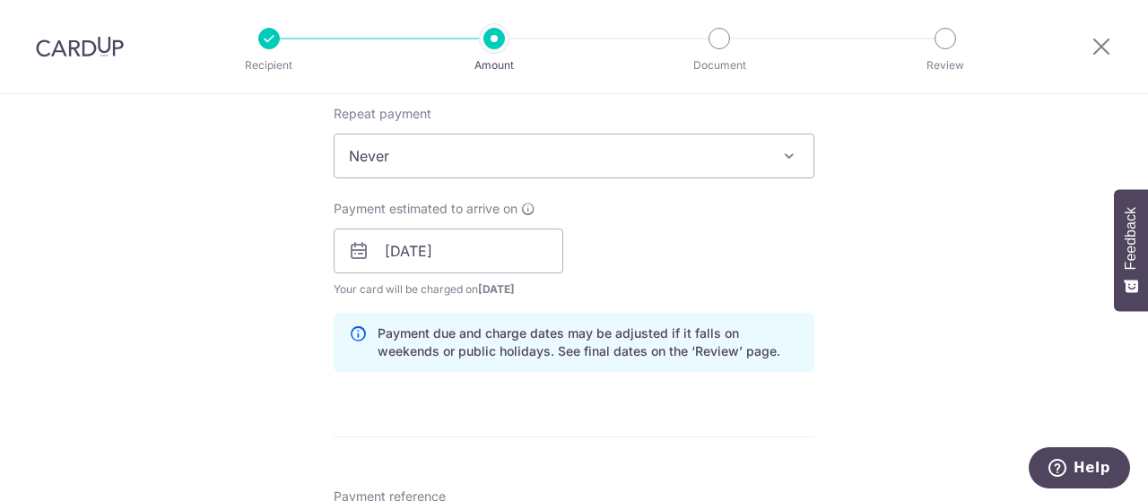
click at [518, 160] on span "Never" at bounding box center [573, 155] width 479 height 43
click at [855, 198] on div "Tell us more about your payment Enter payment amount SGD 390.00 390.00 Select C…" at bounding box center [574, 223] width 1148 height 1696
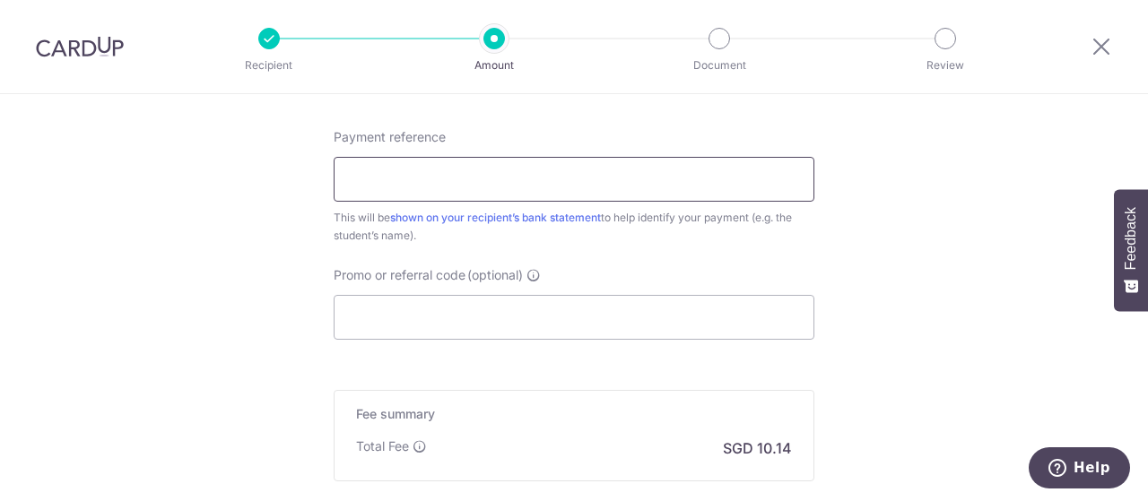
click at [418, 172] on input "Payment reference" at bounding box center [574, 179] width 481 height 45
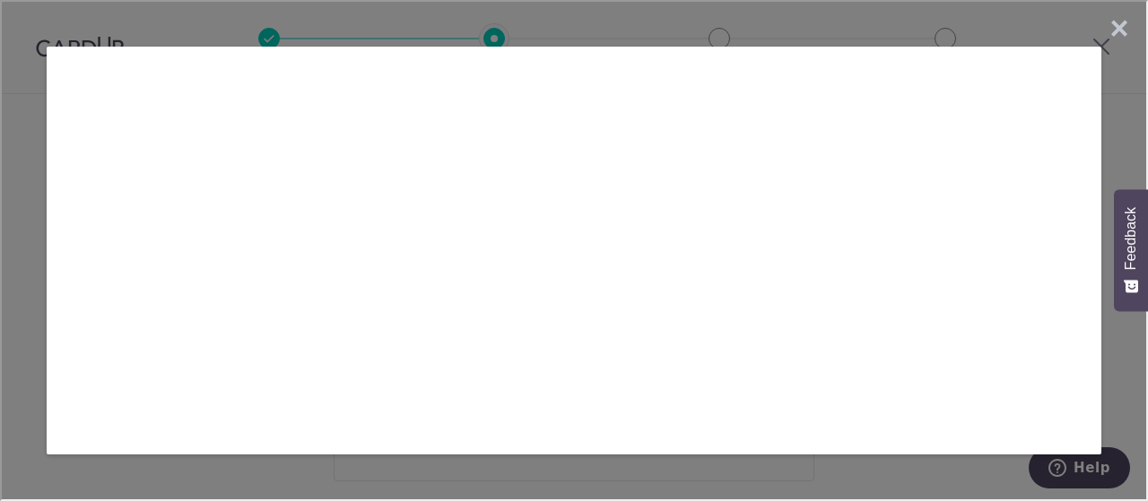
scroll to position [0, 0]
click at [1115, 28] on link "×" at bounding box center [1117, 27] width 36 height 36
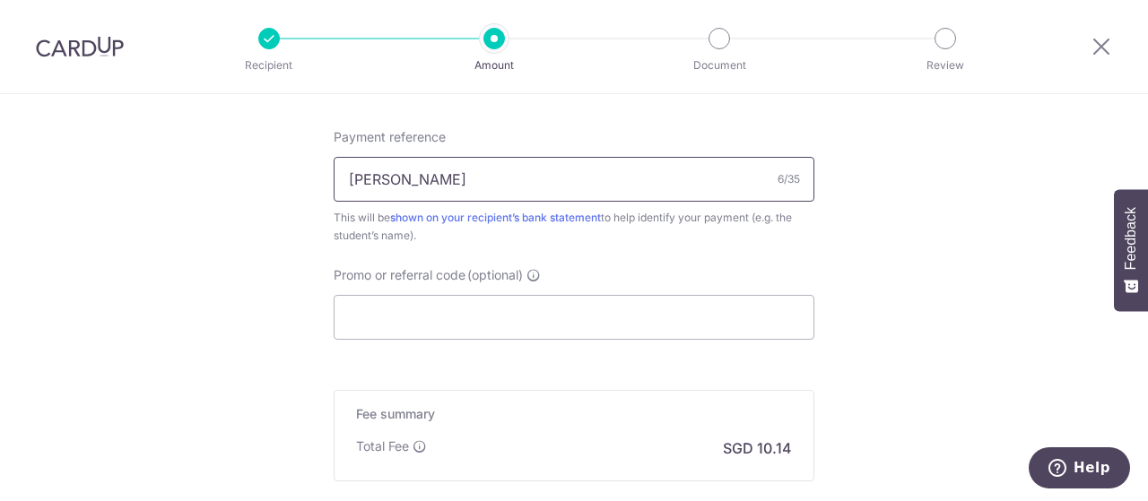
click at [534, 193] on input "[PERSON_NAME]" at bounding box center [574, 179] width 481 height 45
type input "[PERSON_NAME]"
click at [334, 295] on input "Promo or referral code (optional)" at bounding box center [574, 317] width 481 height 45
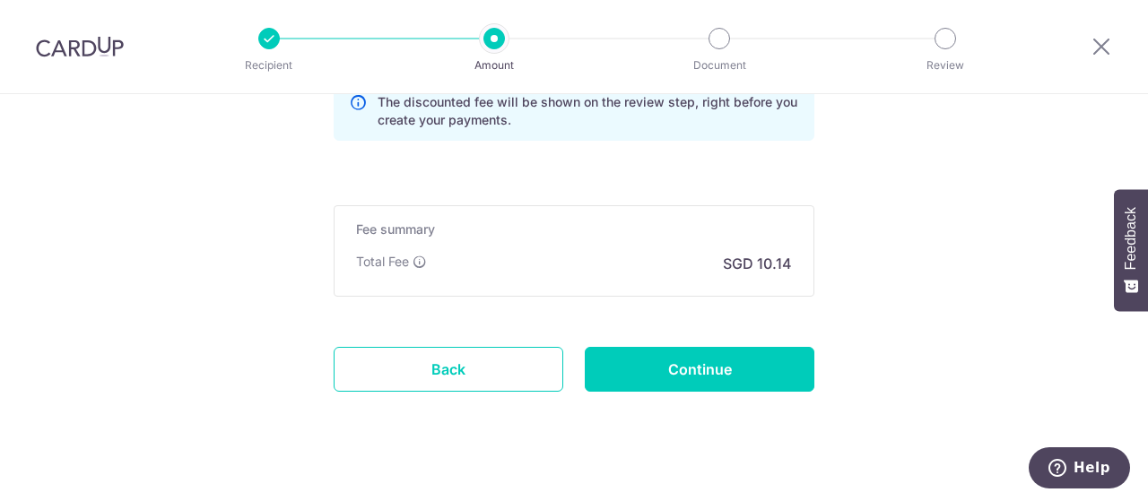
scroll to position [1368, 0]
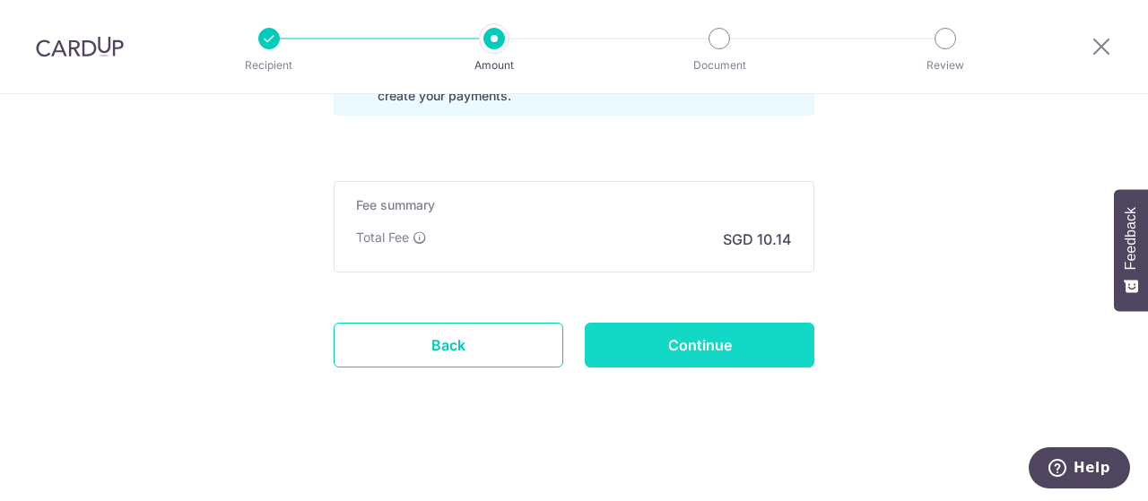
type input "OFF225"
click at [629, 351] on input "Continue" at bounding box center [700, 345] width 230 height 45
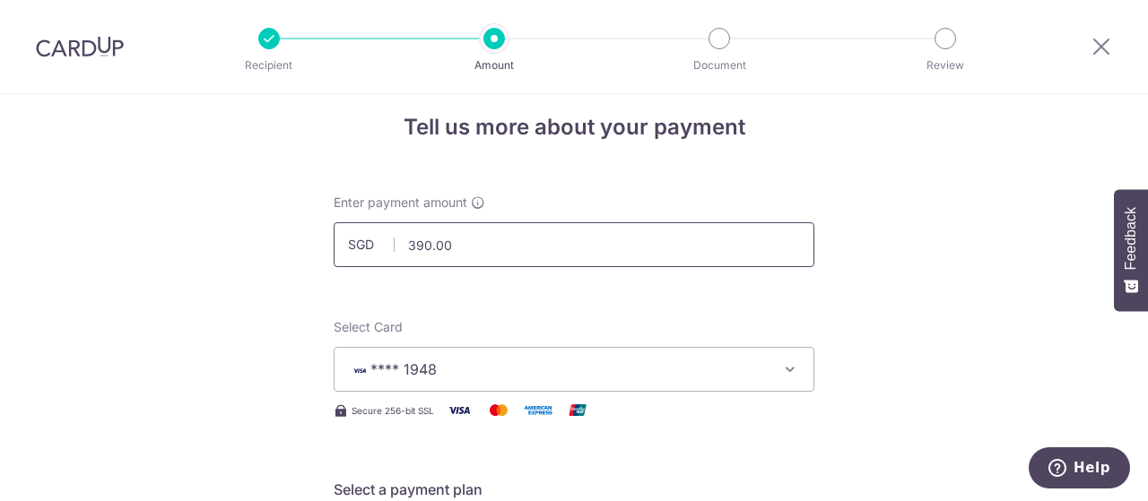
scroll to position [0, 0]
